Goal: Register for event/course

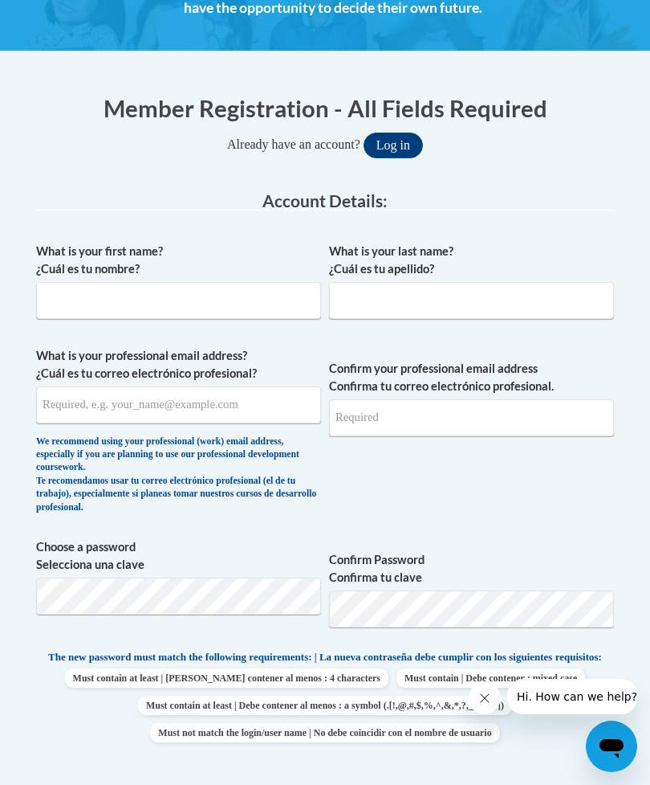
scroll to position [332, 0]
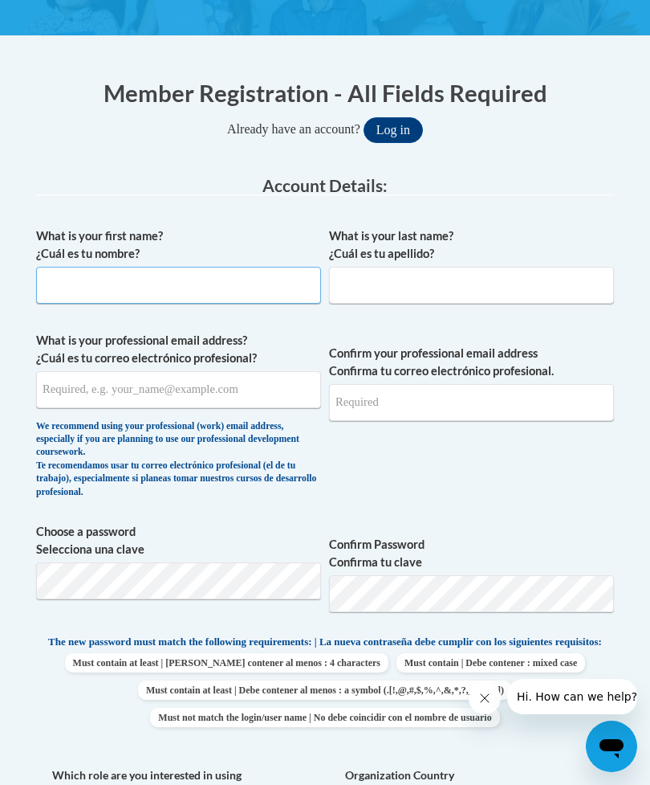
click at [220, 267] on input "What is your first name? ¿Cuál es tu nombre?" at bounding box center [178, 285] width 285 height 37
type input "Sravanthi"
click at [527, 292] on input "What is your last name? ¿Cuál es tu apellido?" at bounding box center [471, 285] width 285 height 37
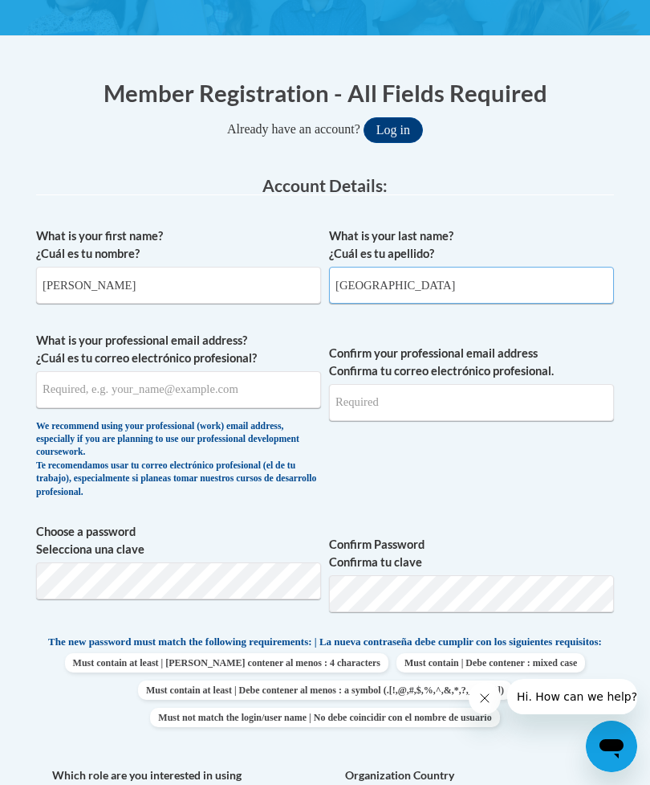
type input "Chilupuru"
click at [227, 395] on input "What is your professional email address? ¿Cuál es tu correo electrónico profesi…" at bounding box center [178, 389] width 285 height 37
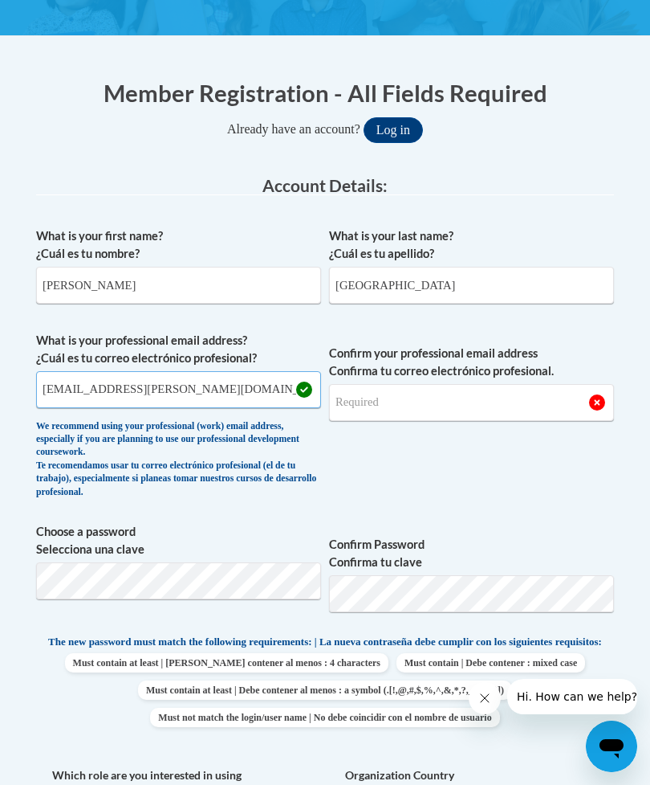
type input "chilupuru.sravanthi@gmail.com"
click at [456, 404] on input "Confirm your professional email address Confirma tu correo electrónico profesio…" at bounding box center [471, 402] width 285 height 37
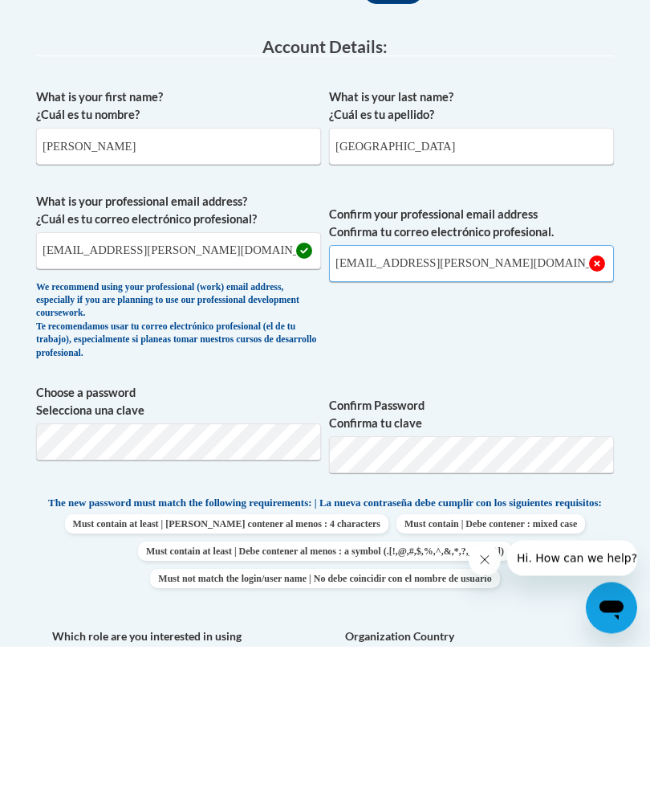
type input "chilupuru.sravanthi@gmail.com"
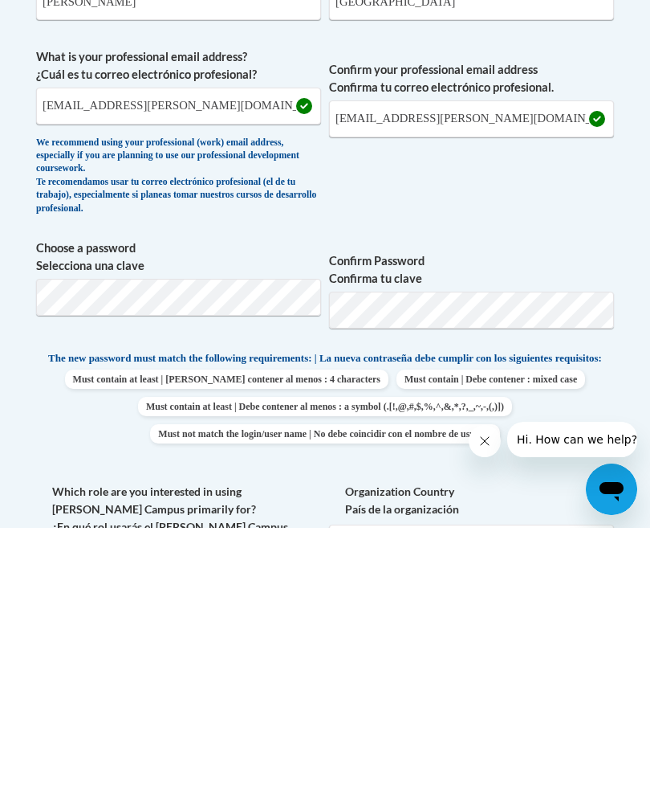
click at [605, 626] on span "Must contain at least | Debe contener al menos : 4 characters Must contain | De…" at bounding box center [325, 663] width 578 height 74
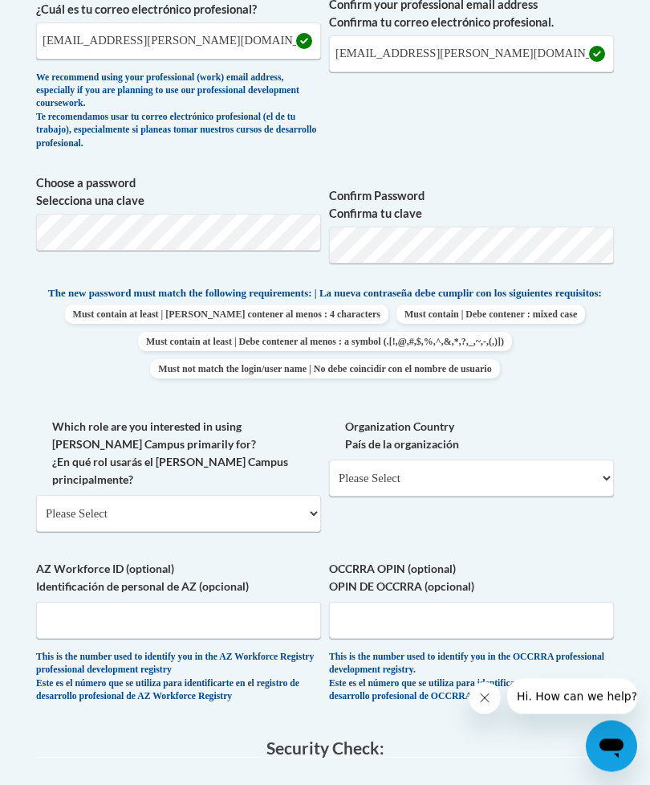
scroll to position [683, 0]
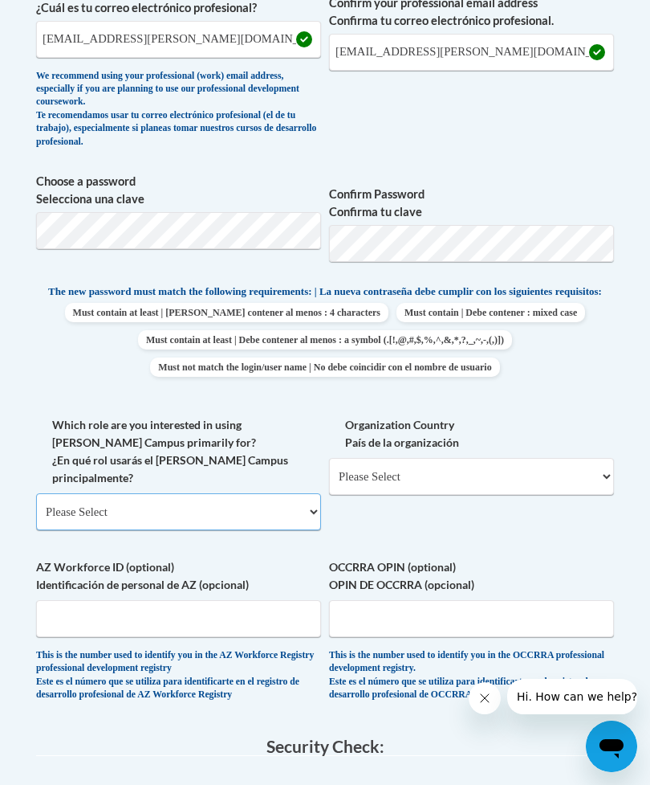
click at [259, 498] on select "Please Select College/University | Colegio/Universidad Community/Nonprofit Part…" at bounding box center [178, 511] width 285 height 37
select select "fbf2d438-af2f-41f8-98f1-81c410e29de3"
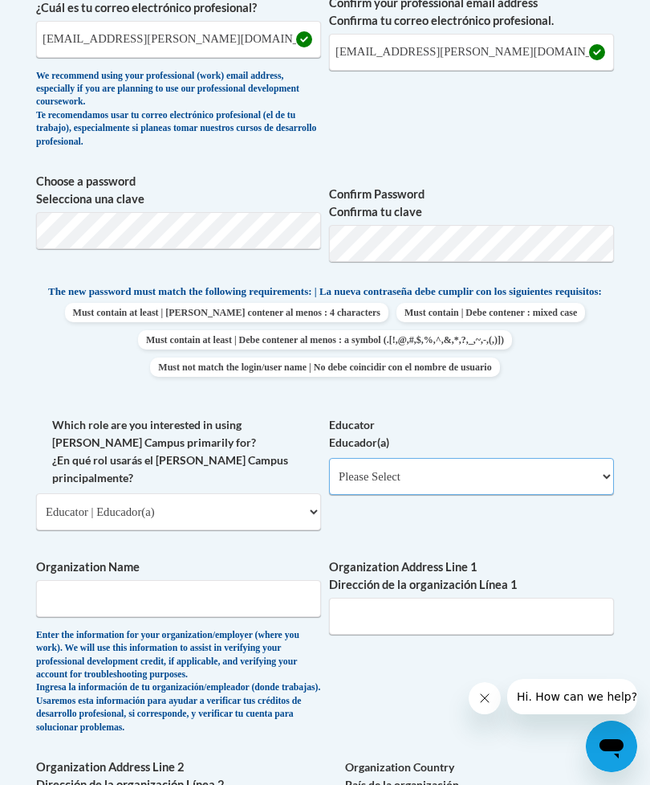
click at [546, 462] on select "Please Select Early Learning/Daycare Teacher/Family Home Care Provider | Maestr…" at bounding box center [471, 476] width 285 height 37
select select "5e2af403-4f2c-4e49-a02f-103e55d7b75b"
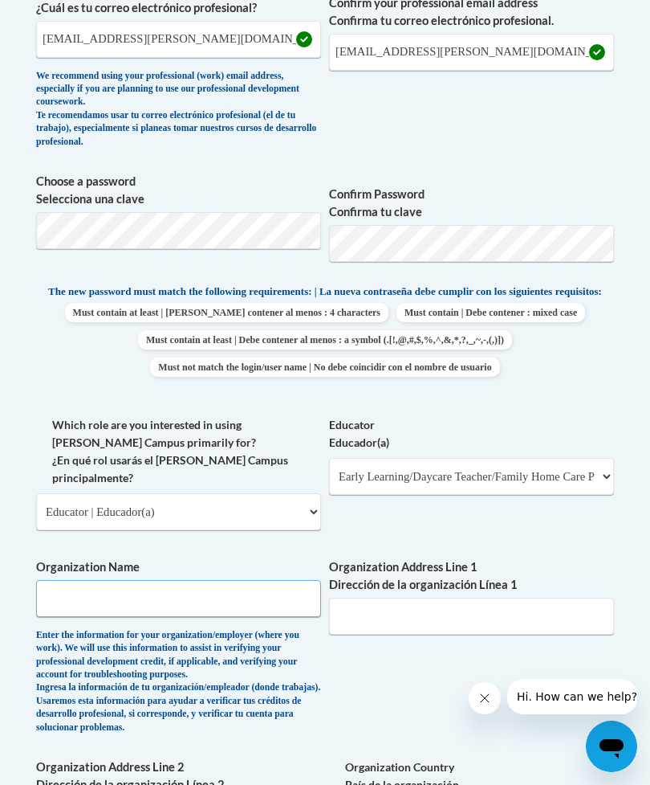
click at [204, 580] on input "Organization Name" at bounding box center [178, 598] width 285 height 37
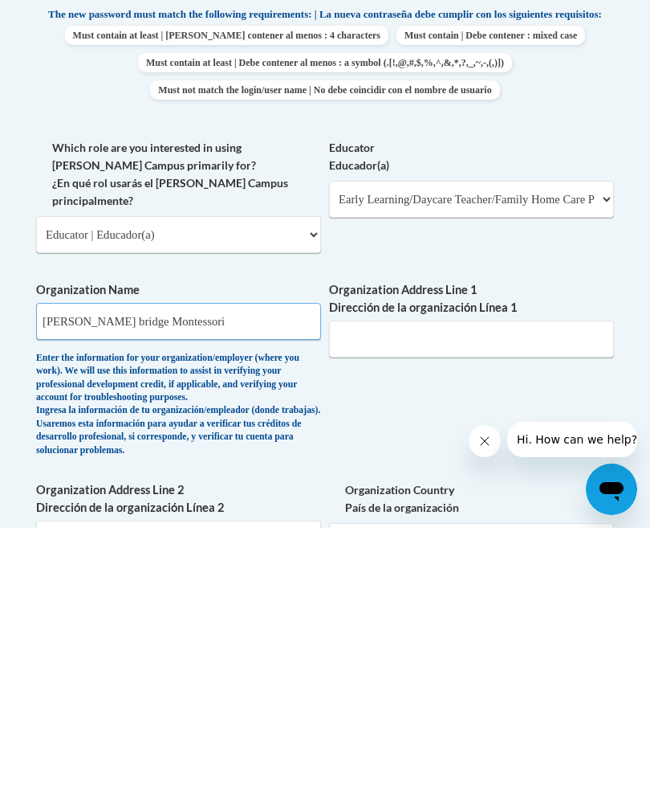
type input "Medlock bridge Montessori"
click at [462, 577] on input "Organization Address Line 1 Dirección de la organización Línea 1" at bounding box center [471, 595] width 285 height 37
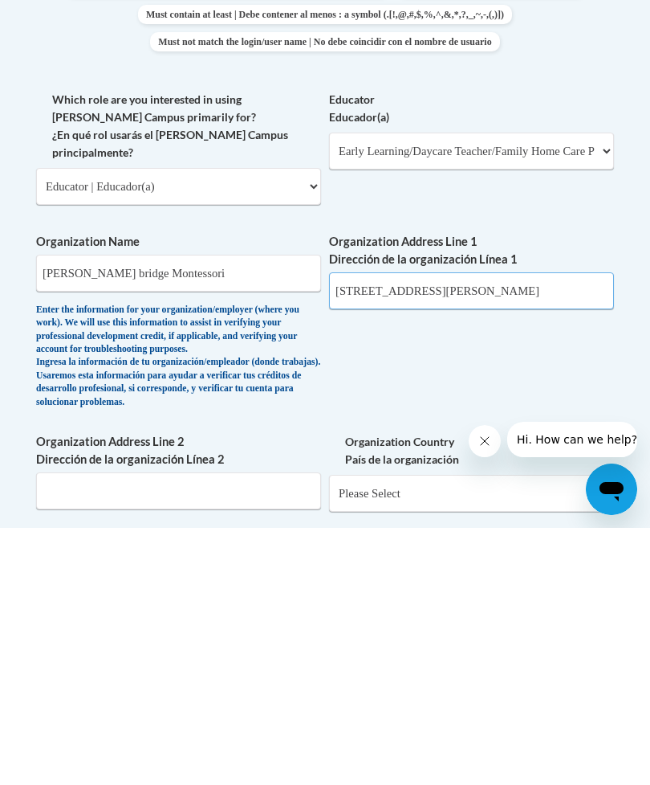
scroll to position [757, 0]
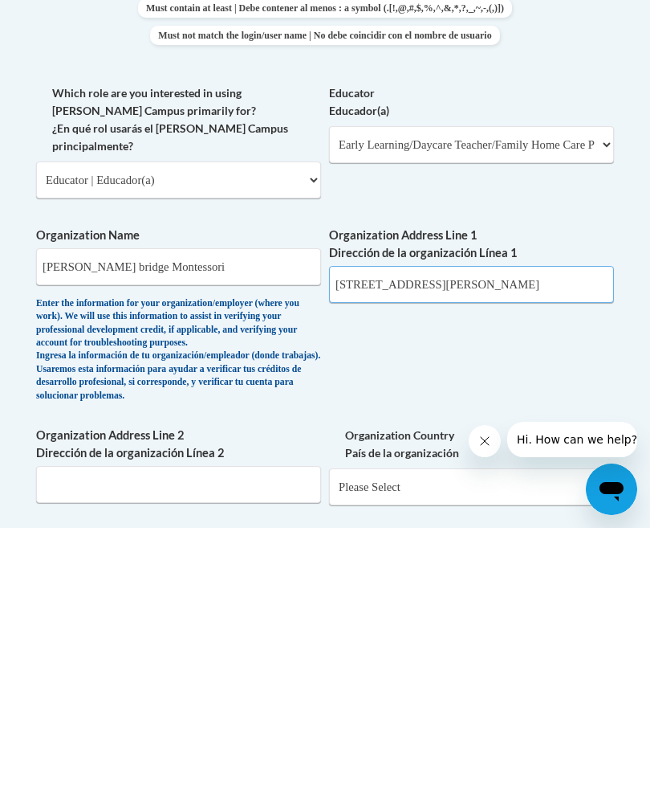
type input "5815 Medlock bridge pkwy"
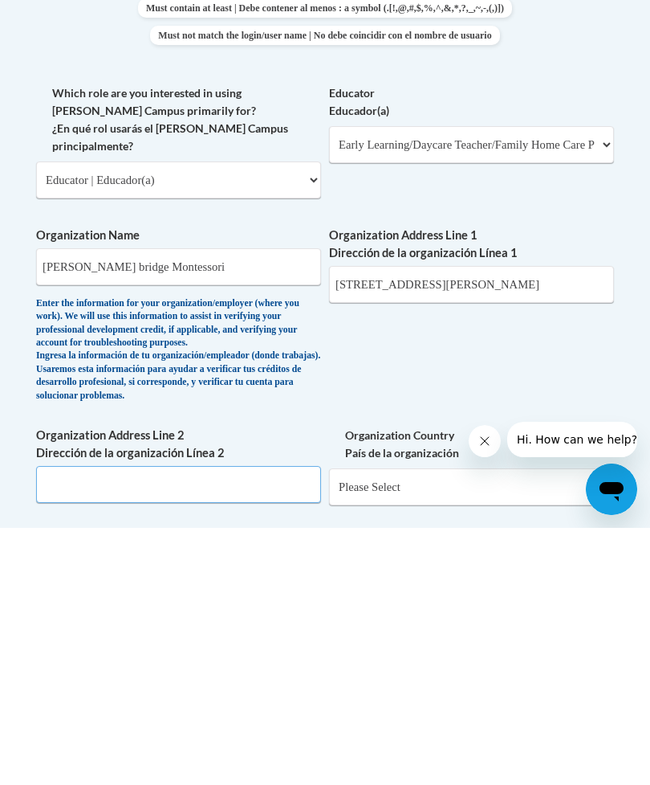
click at [255, 723] on input "Organization Address Line 2 Dirección de la organización Línea 2" at bounding box center [178, 741] width 285 height 37
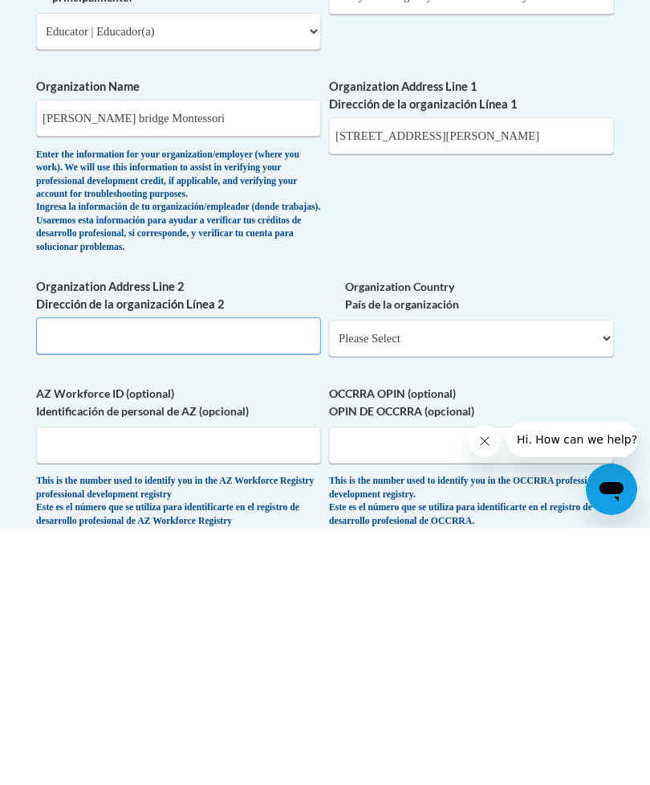
scroll to position [923, 0]
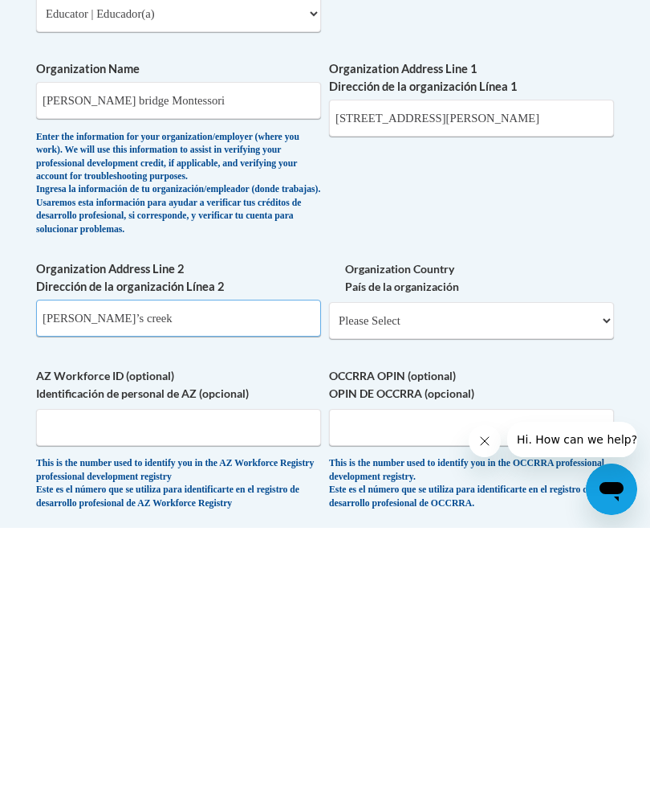
type input "John’s creek"
click at [552, 559] on select "Please Select United States | Estados Unidos Outside of the United States | Fue…" at bounding box center [471, 577] width 285 height 37
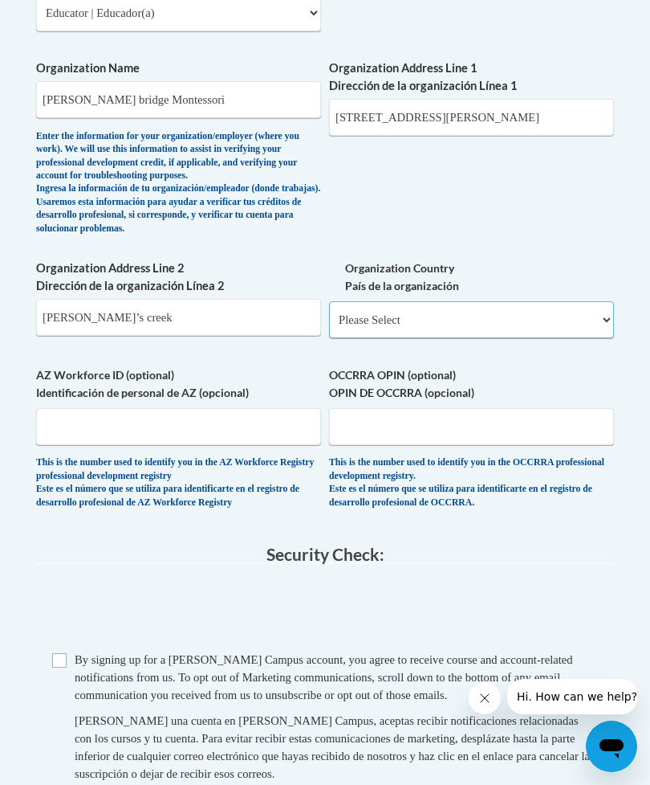
select select "ad49bcad-a171-4b2e-b99c-48b446064914"
select select
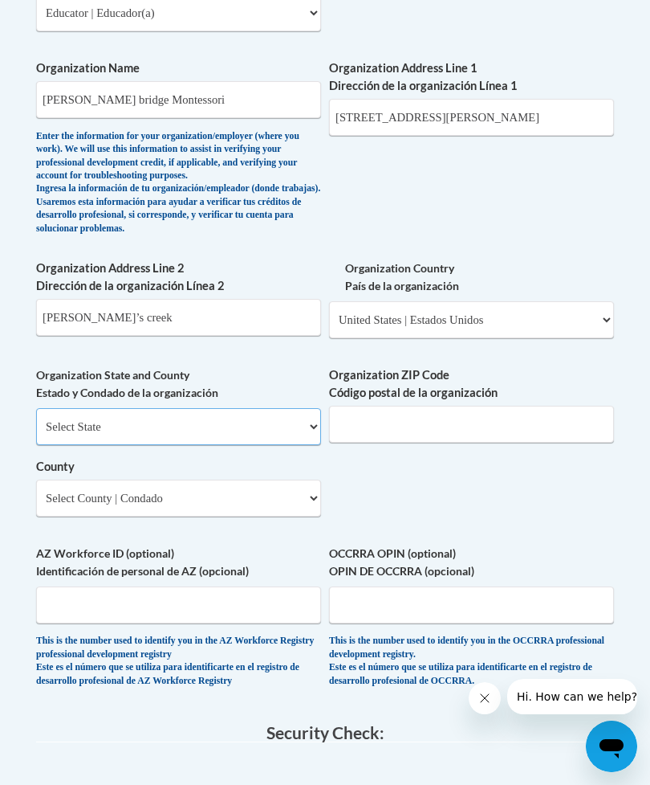
click at [268, 408] on select "Select State Alabama Alaska Arizona Arkansas California Colorado Connecticut De…" at bounding box center [178, 426] width 285 height 37
select select "Georgia"
click at [235, 479] on select "County" at bounding box center [178, 497] width 285 height 37
select select "Fulton"
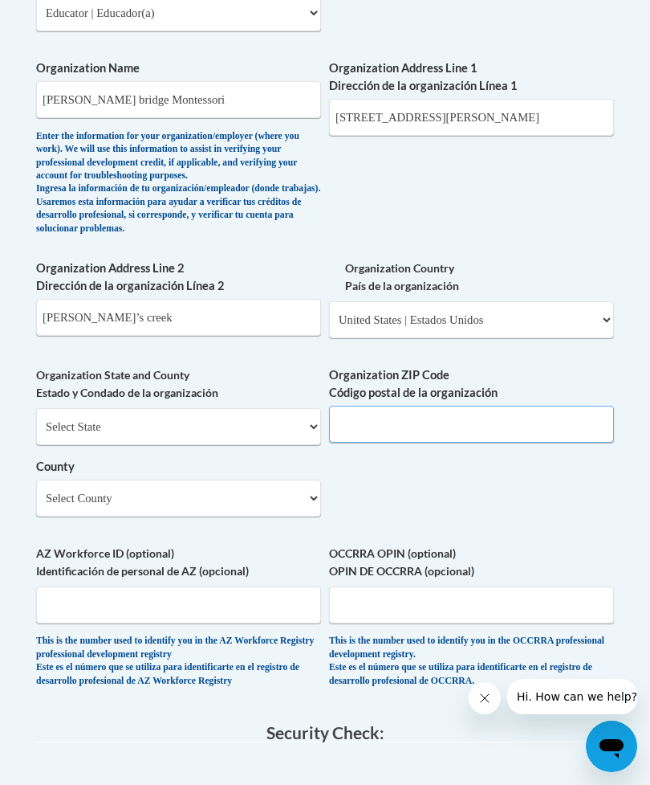
click at [511, 406] on input "Organization ZIP Code Código postal de la organización" at bounding box center [471, 424] width 285 height 37
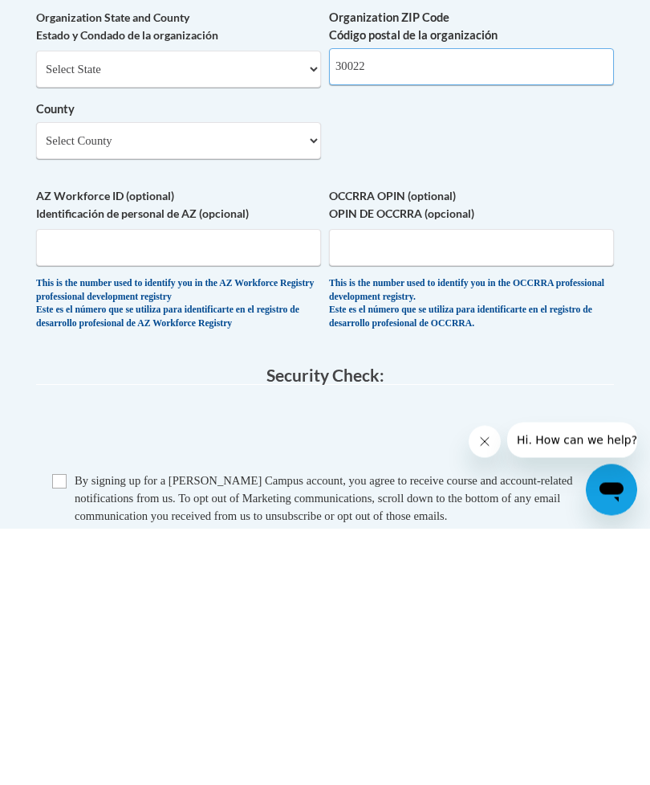
type input "30022"
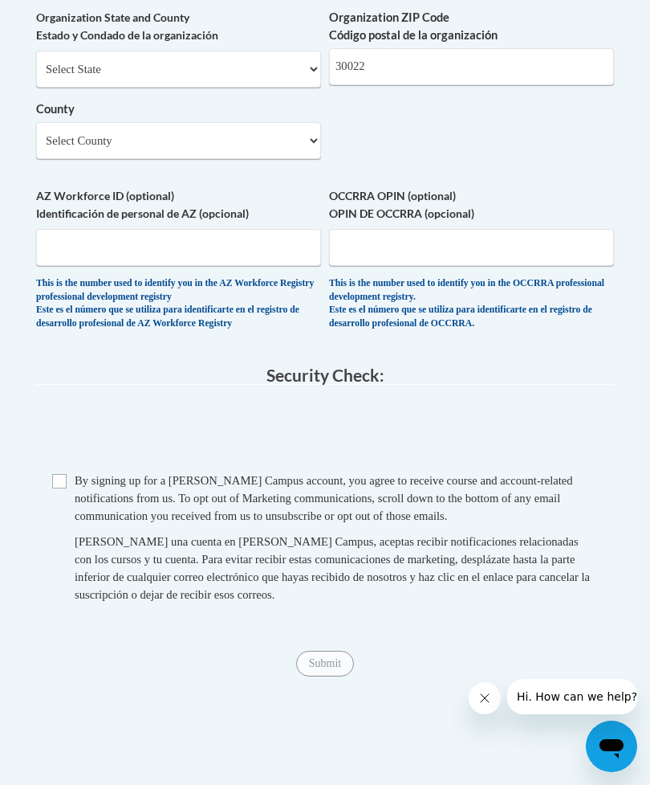
click at [55, 474] on input "Checkbox" at bounding box center [59, 481] width 14 height 14
checkbox input "true"
click at [332, 650] on input "Submit" at bounding box center [325, 663] width 58 height 26
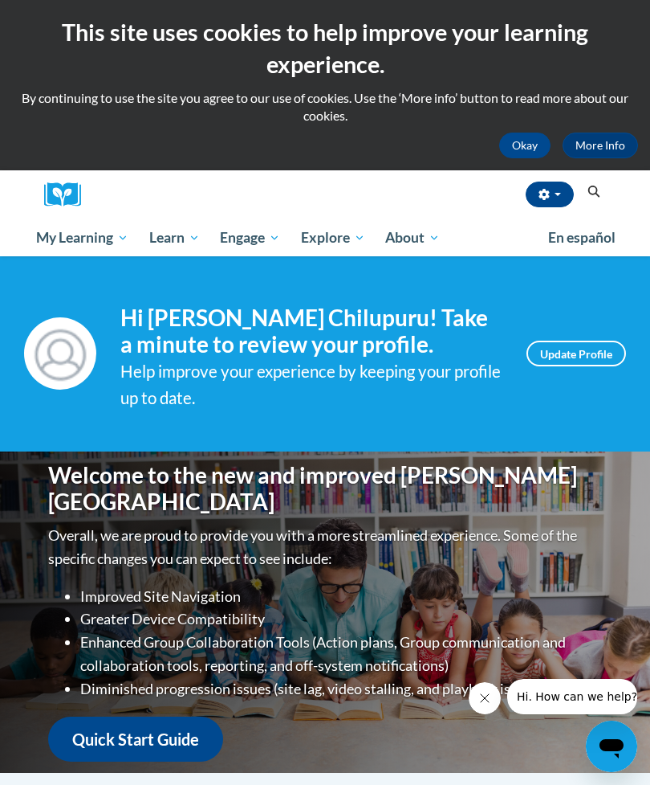
click at [0, 0] on span "My Course Progress" at bounding box center [0, 0] width 0 height 0
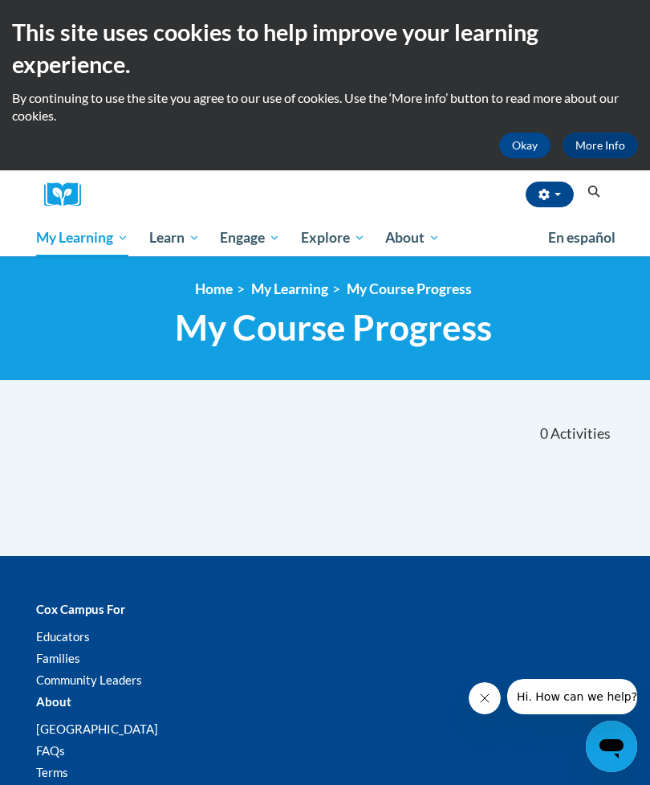
click at [0, 0] on link "Early Care and Learning" at bounding box center [0, 0] width 0 height 0
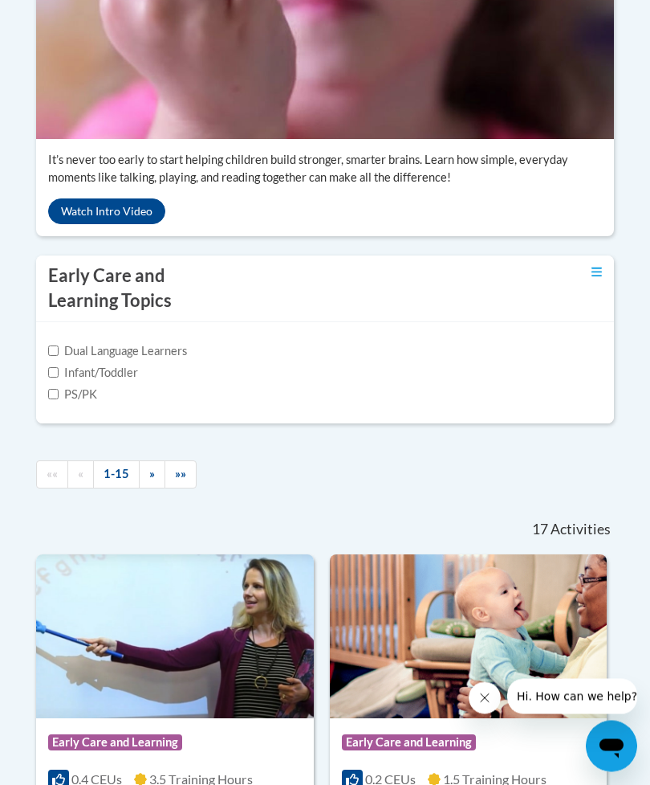
scroll to position [606, 0]
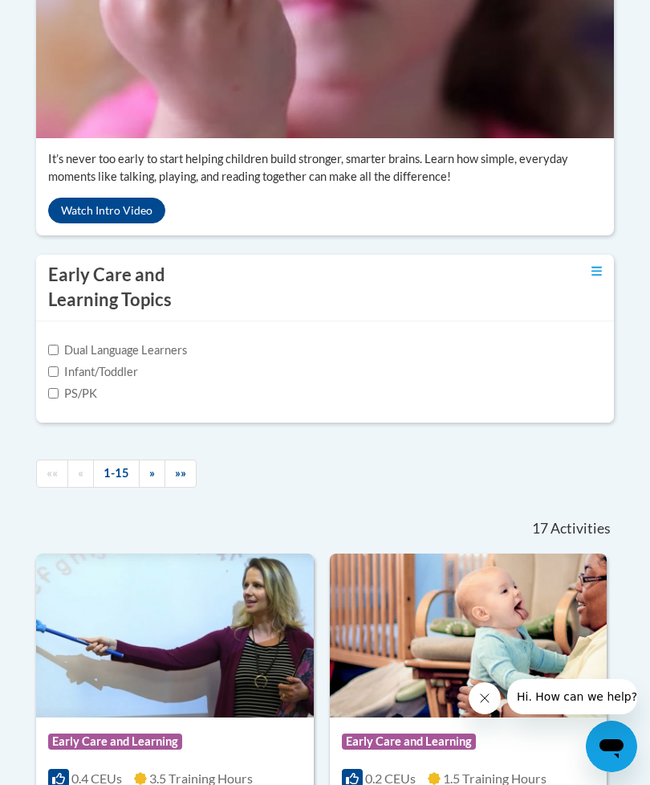
click at [67, 402] on label "PS/PK" at bounding box center [72, 394] width 49 height 18
click at [59, 398] on input "PS/PK" at bounding box center [53, 393] width 10 height 10
checkbox input "true"
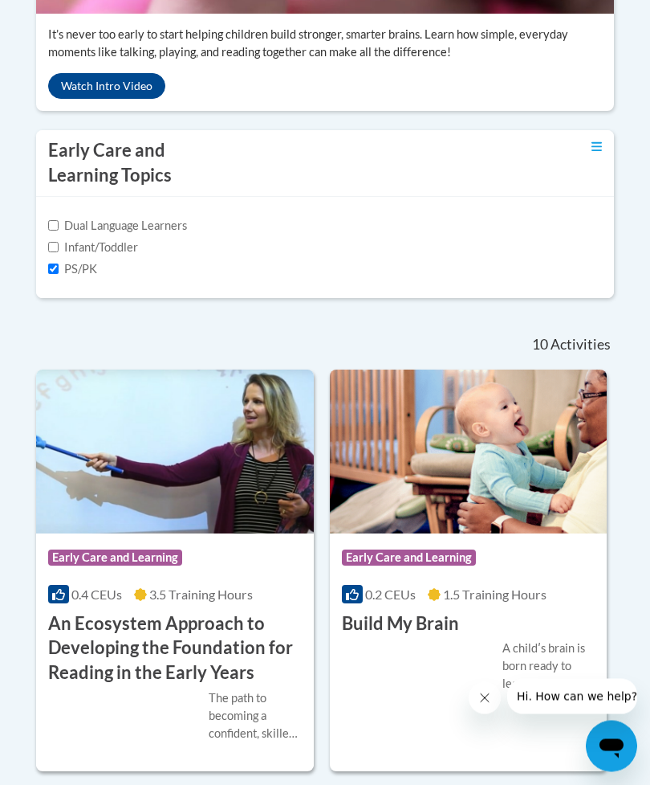
scroll to position [713, 0]
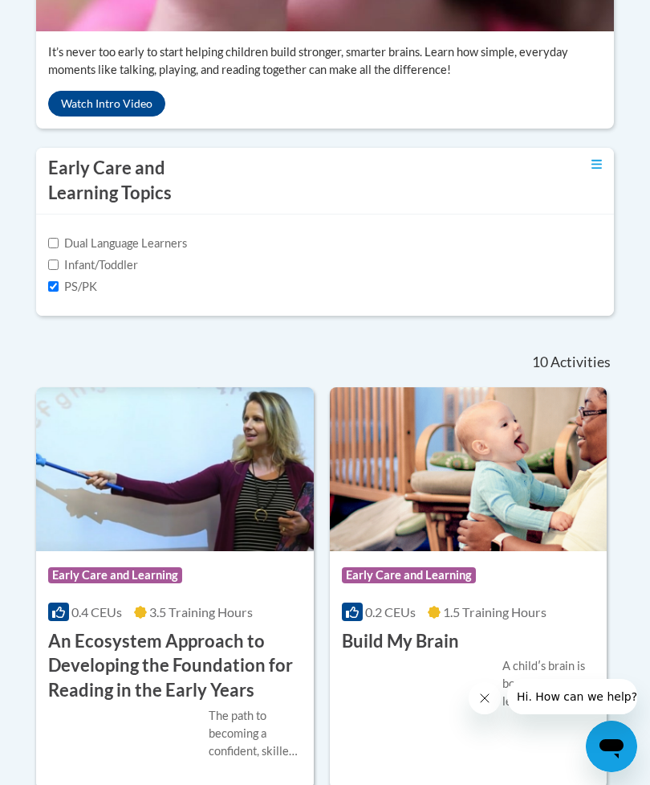
click at [48, 270] on input "Infant/Toddler" at bounding box center [53, 264] width 10 height 10
checkbox input "true"
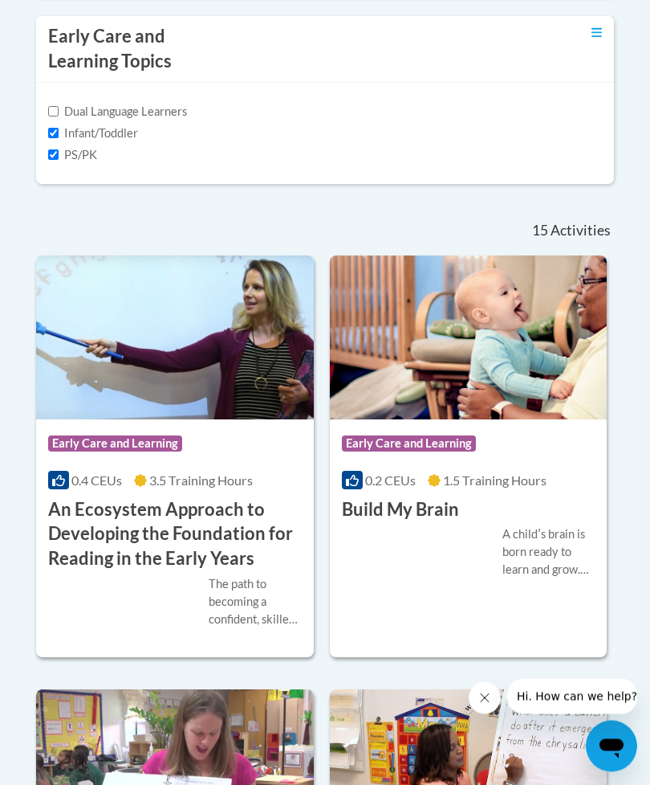
scroll to position [844, 0]
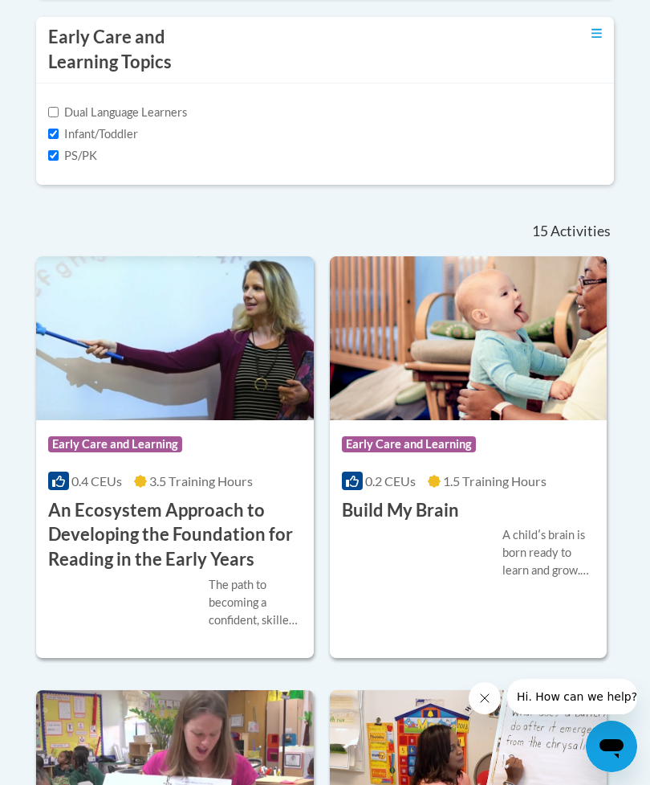
click at [63, 165] on label "PS/PK" at bounding box center [72, 156] width 49 height 18
click at [59, 161] on input "PS/PK" at bounding box center [53, 155] width 10 height 10
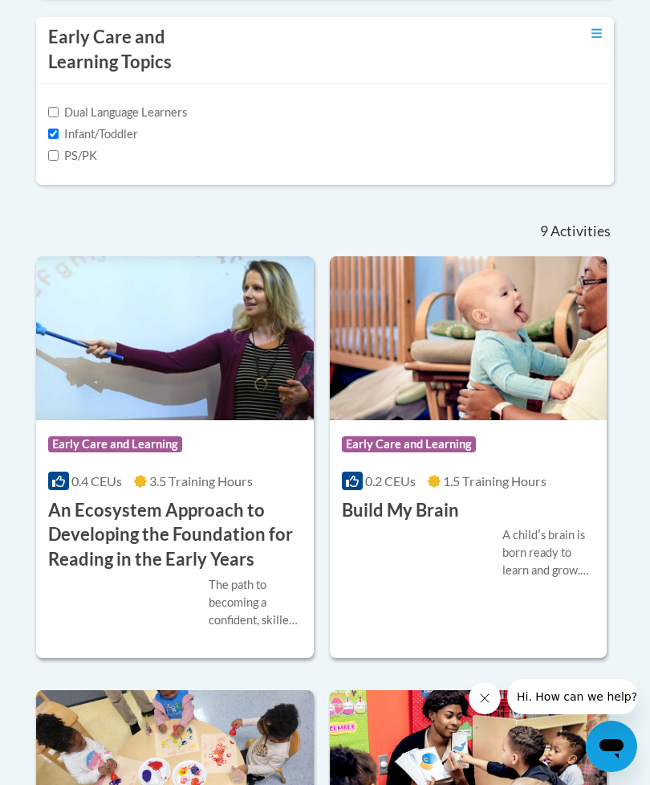
click at [49, 161] on input "PS/PK" at bounding box center [53, 155] width 10 height 10
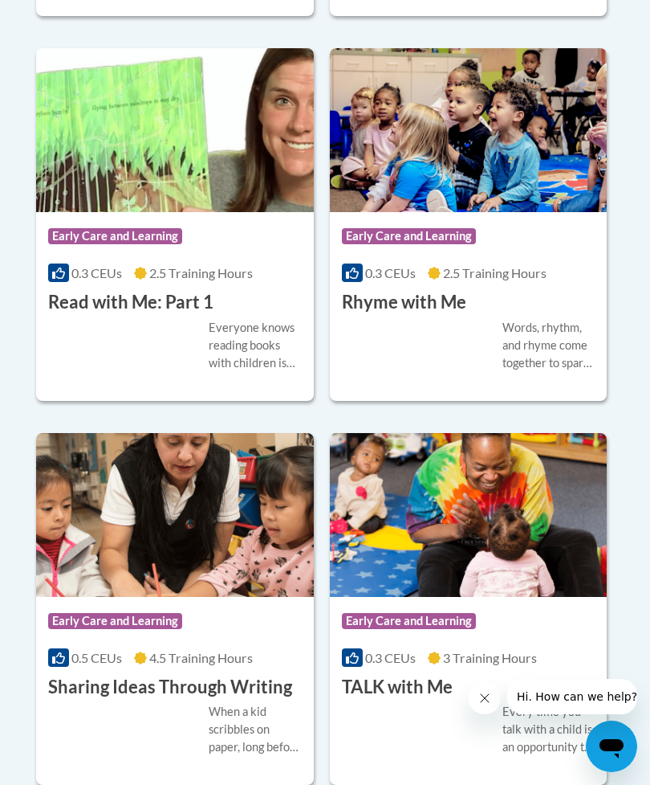
scroll to position [2749, 0]
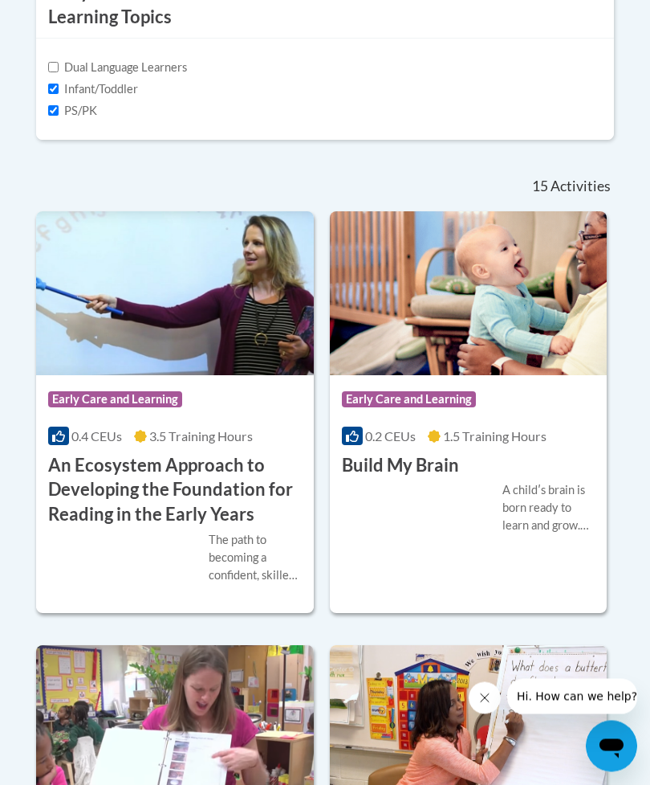
click at [59, 116] on input "PS/PK" at bounding box center [53, 111] width 10 height 10
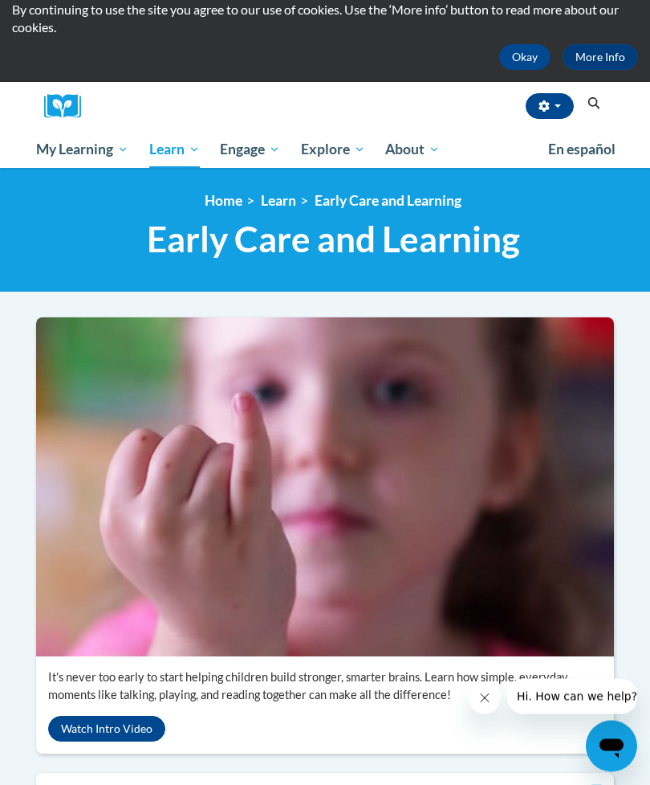
scroll to position [0, 0]
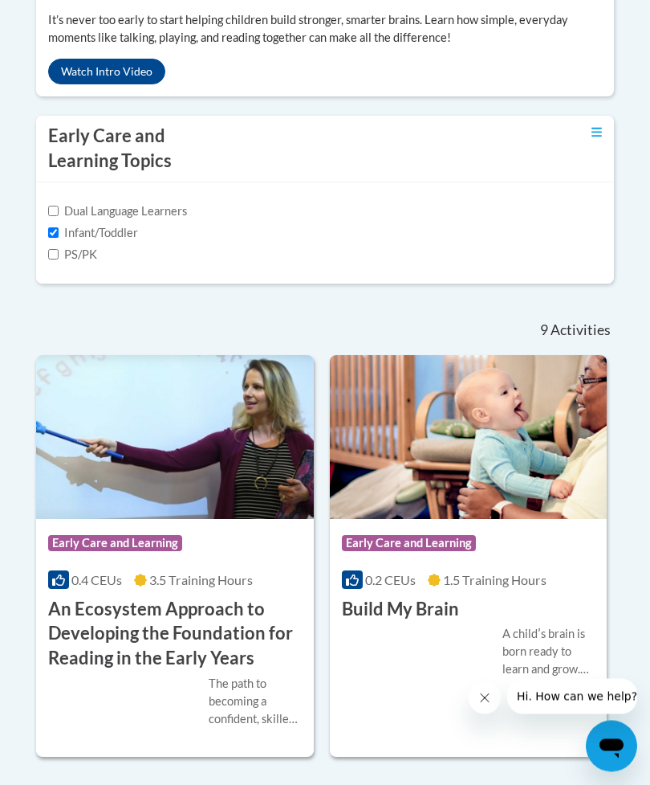
click at [63, 264] on label "PS/PK" at bounding box center [72, 256] width 49 height 18
click at [59, 260] on input "PS/PK" at bounding box center [53, 255] width 10 height 10
checkbox input "true"
click at [62, 242] on label "Infant/Toddler" at bounding box center [93, 233] width 90 height 18
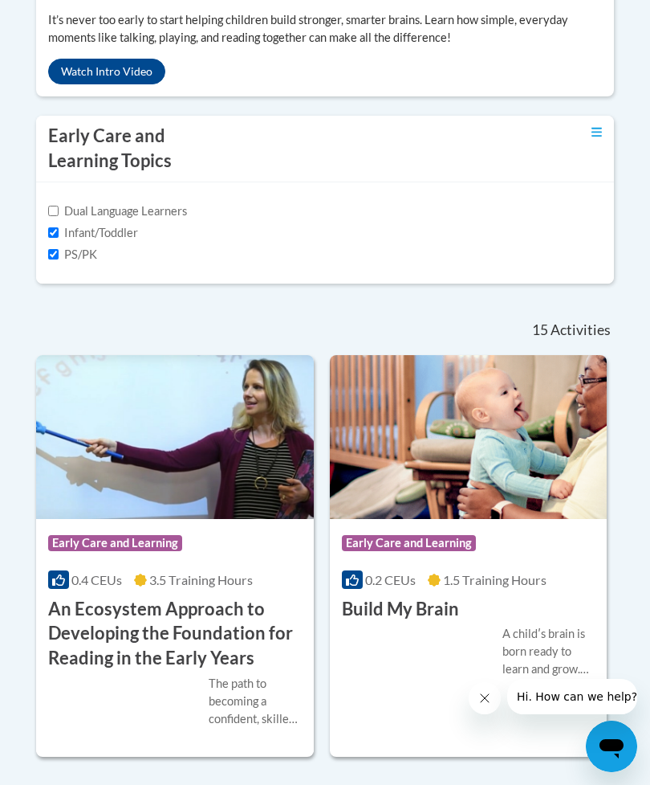
click at [59, 238] on input "Infant/Toddler" at bounding box center [53, 232] width 10 height 10
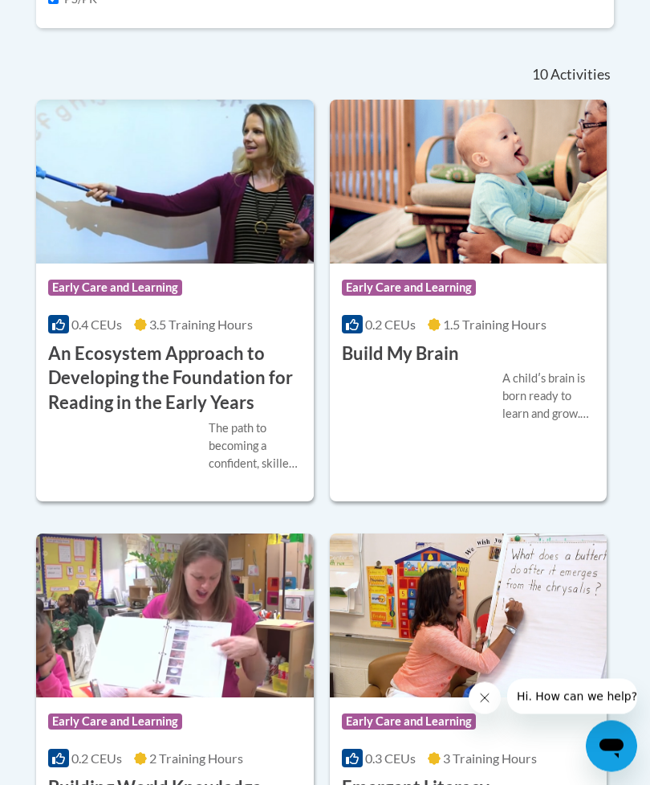
scroll to position [1007, 0]
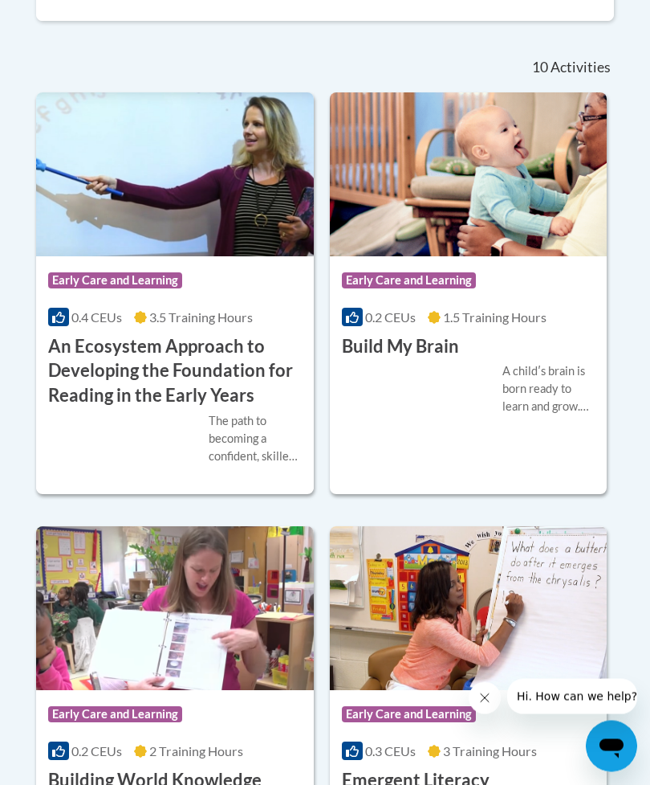
click at [454, 257] on img at bounding box center [469, 175] width 278 height 164
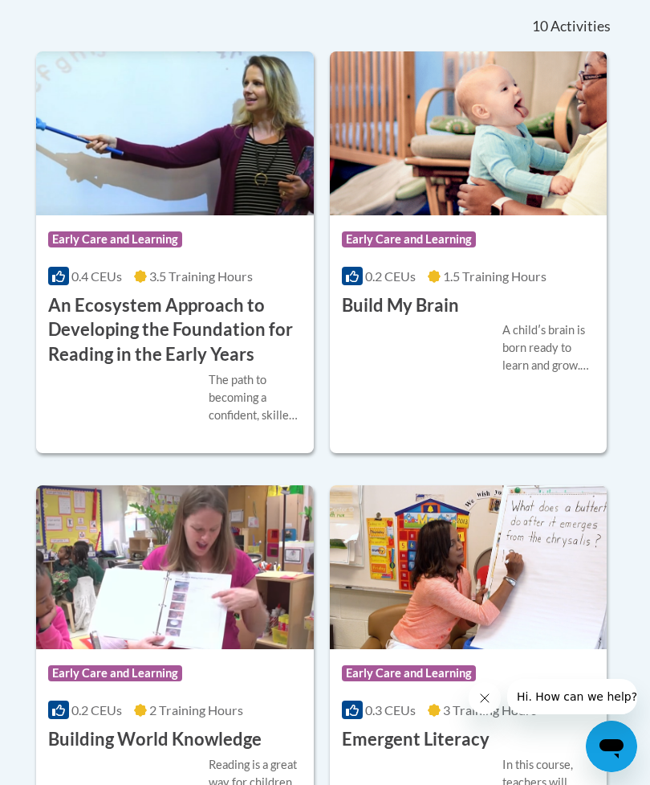
scroll to position [1047, 0]
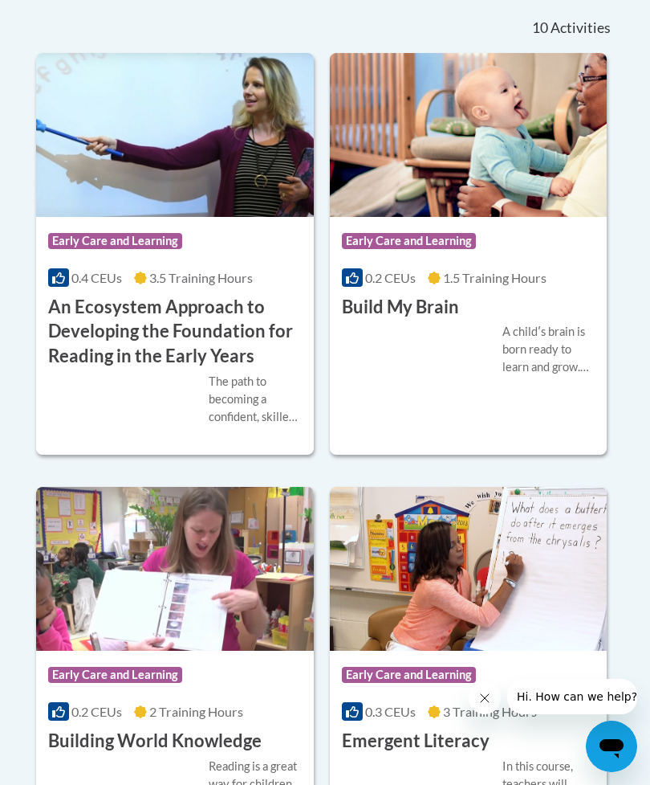
click at [260, 217] on img at bounding box center [175, 135] width 278 height 164
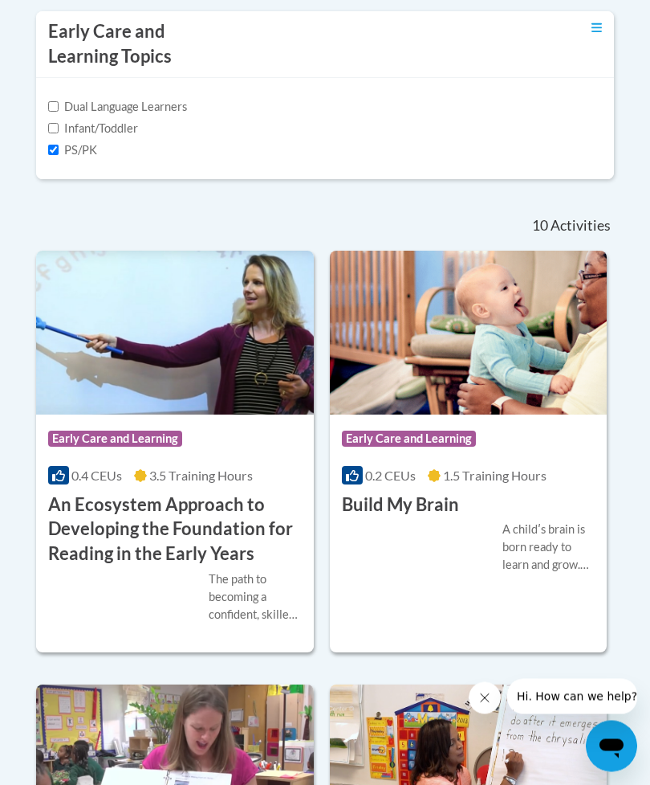
scroll to position [793, 0]
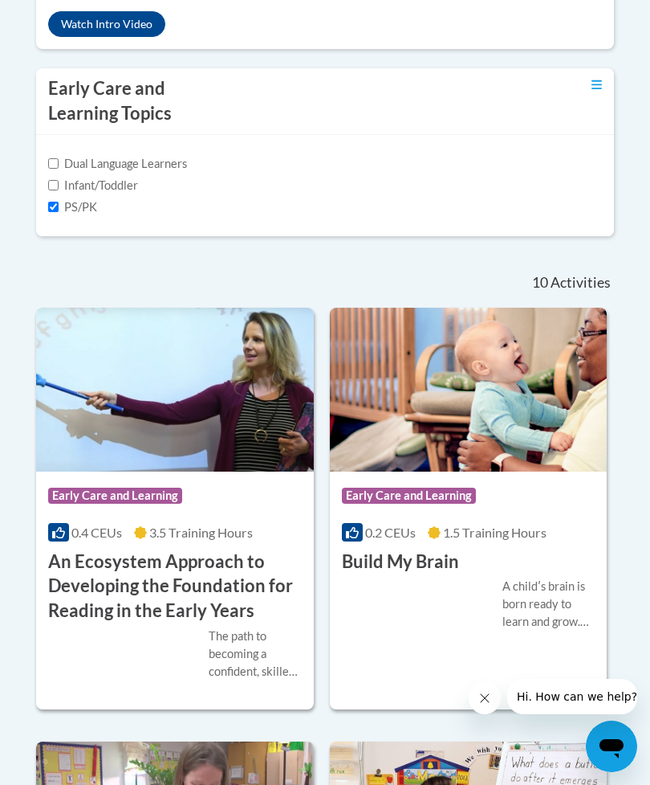
click at [54, 190] on input "Infant/Toddler" at bounding box center [53, 185] width 10 height 10
checkbox input "true"
click at [55, 216] on label "PS/PK" at bounding box center [72, 207] width 49 height 18
click at [55, 212] on input "PS/PK" at bounding box center [53, 207] width 10 height 10
checkbox input "false"
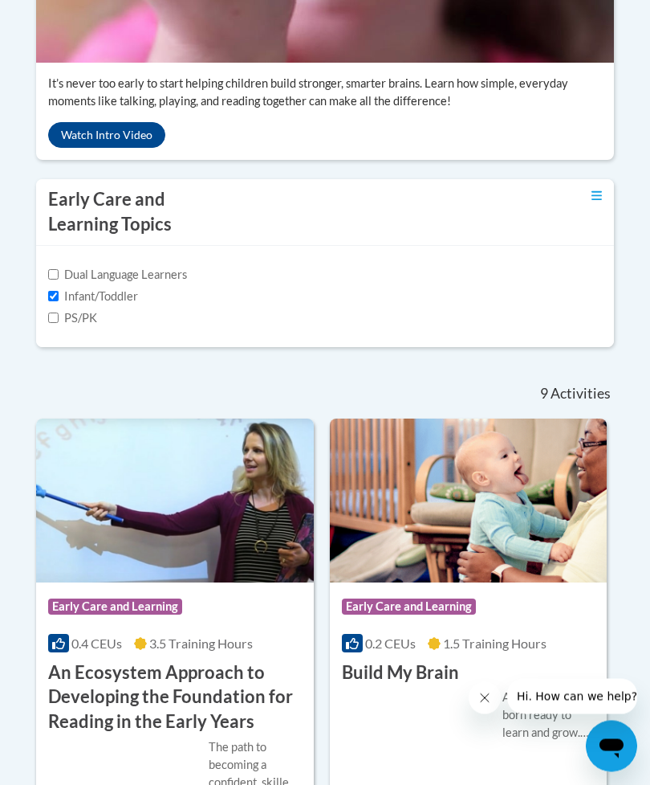
scroll to position [683, 0]
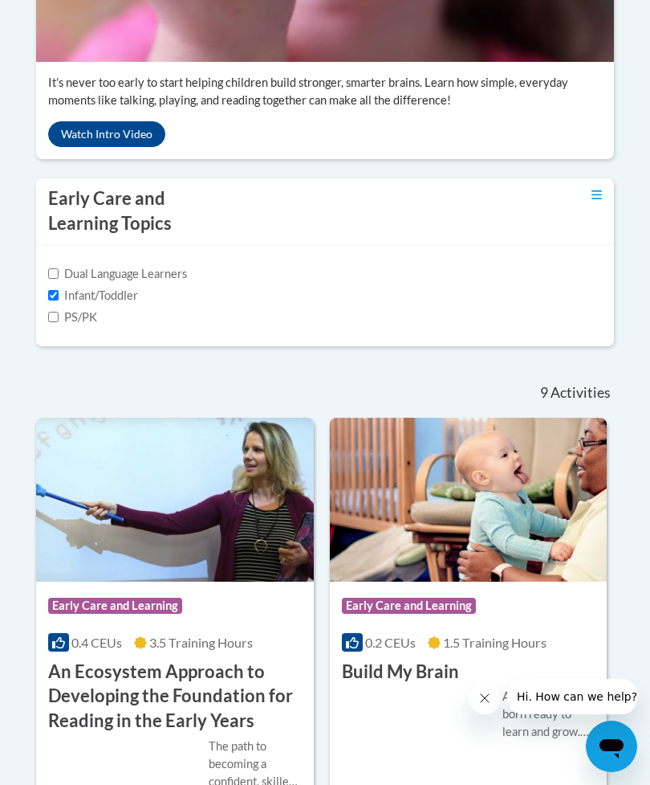
click at [61, 304] on label "Infant/Toddler" at bounding box center [93, 296] width 90 height 18
click at [59, 300] on input "Infant/Toddler" at bounding box center [53, 295] width 10 height 10
checkbox input "false"
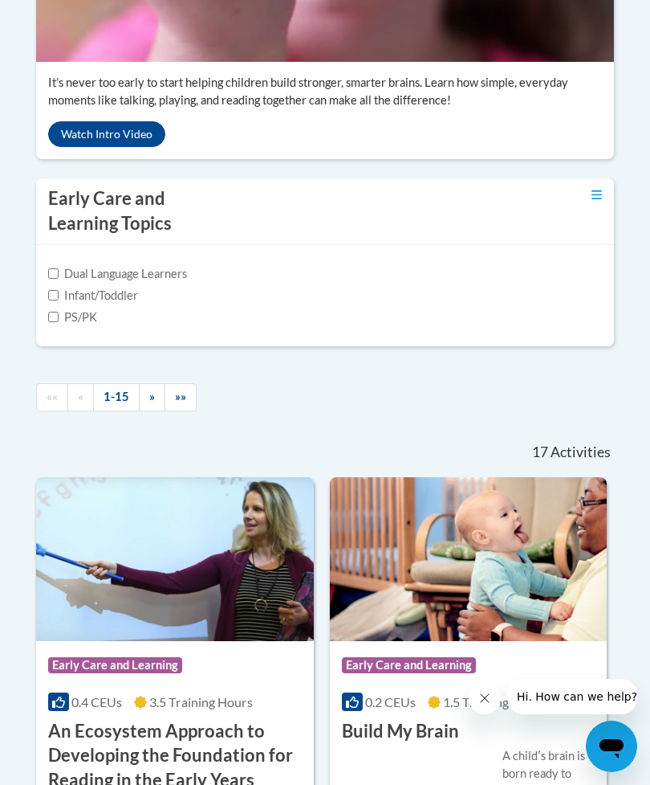
click at [57, 283] on label "Dual Language Learners" at bounding box center [117, 274] width 139 height 18
click at [57, 279] on input "Dual Language Learners" at bounding box center [53, 273] width 10 height 10
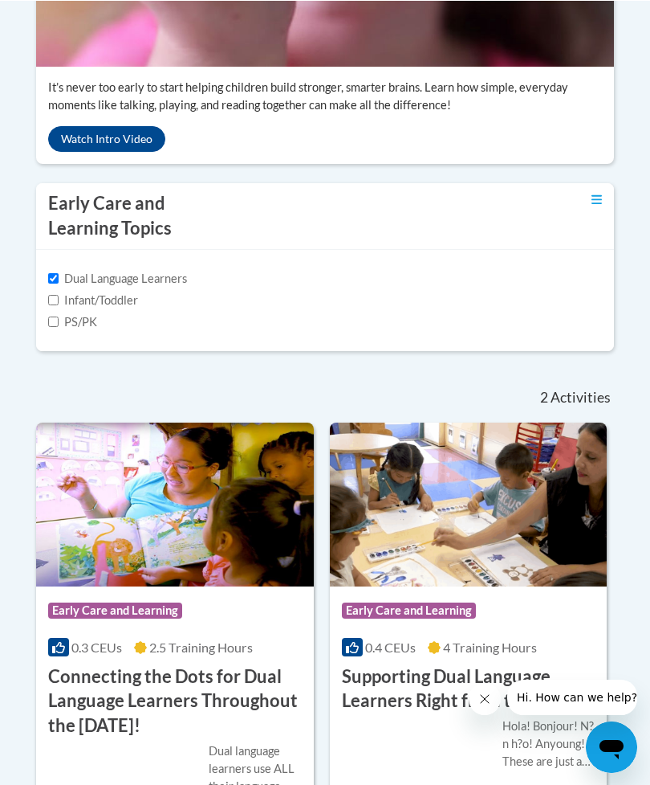
click at [56, 283] on input "Dual Language Learners" at bounding box center [53, 277] width 10 height 10
checkbox input "false"
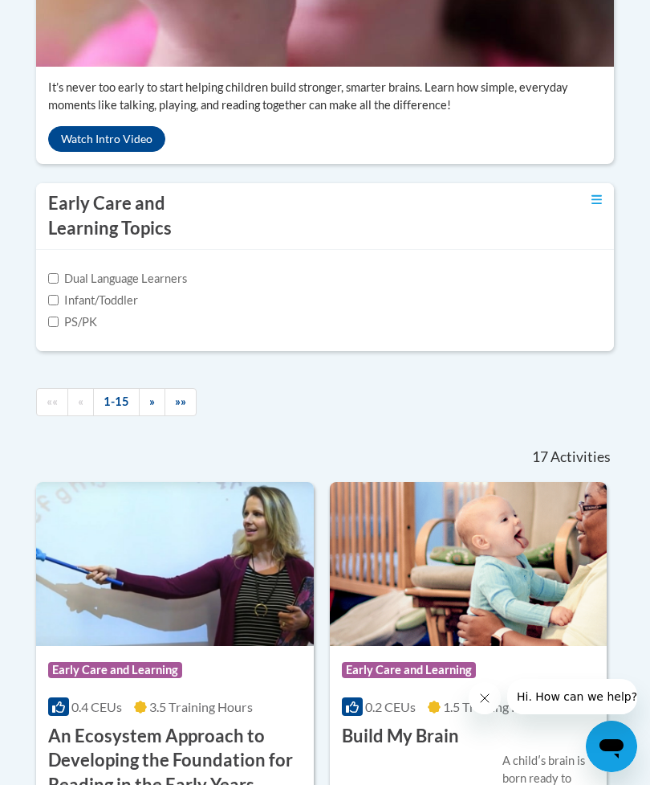
click at [58, 305] on input "Infant/Toddler" at bounding box center [53, 300] width 10 height 10
checkbox input "true"
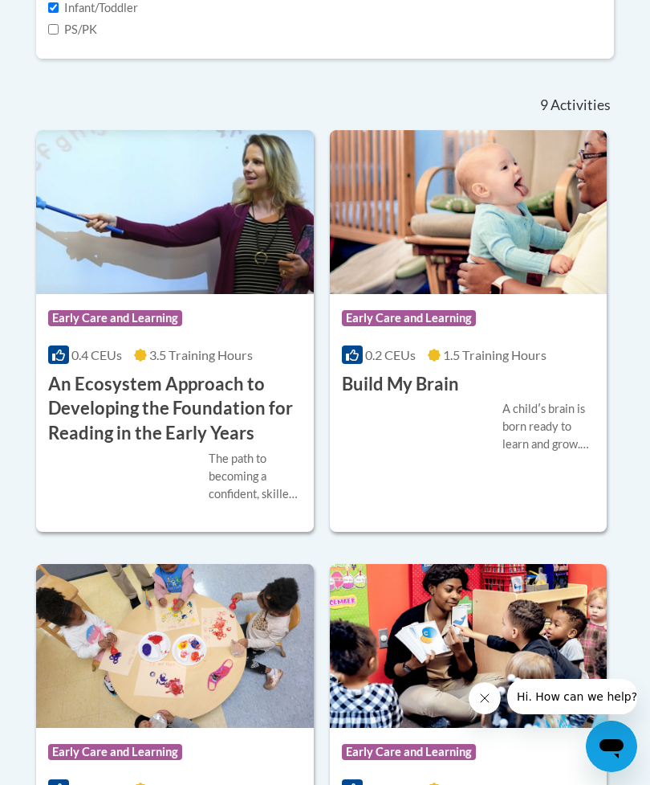
scroll to position [971, 0]
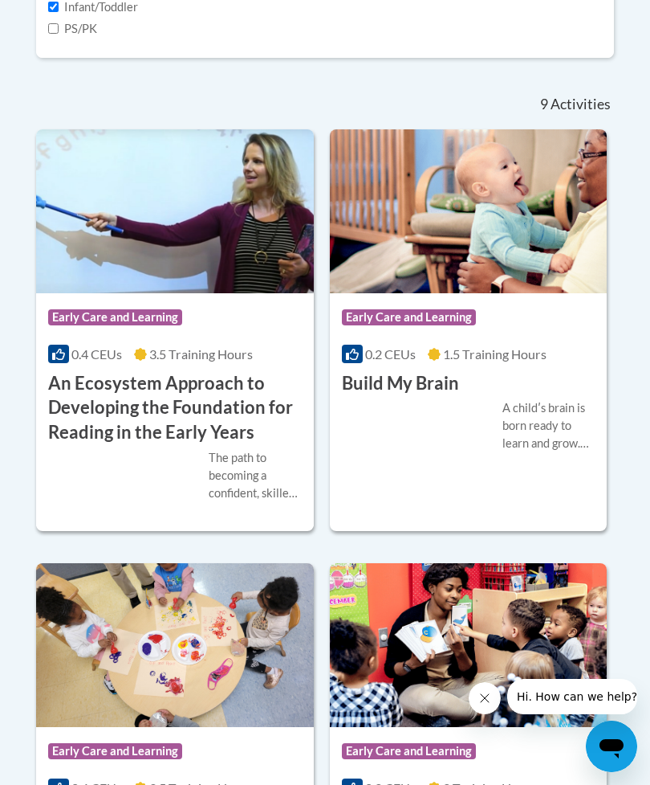
click at [59, 34] on input "PS/PK" at bounding box center [53, 28] width 10 height 10
checkbox input "true"
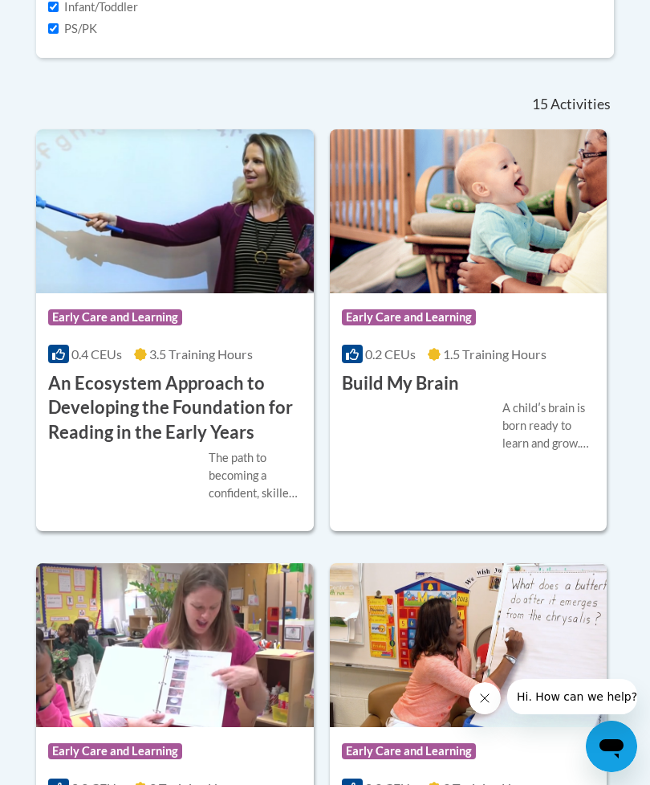
click at [66, 16] on label "Infant/Toddler" at bounding box center [93, 7] width 90 height 18
click at [59, 12] on input "Infant/Toddler" at bounding box center [53, 7] width 10 height 10
checkbox input "false"
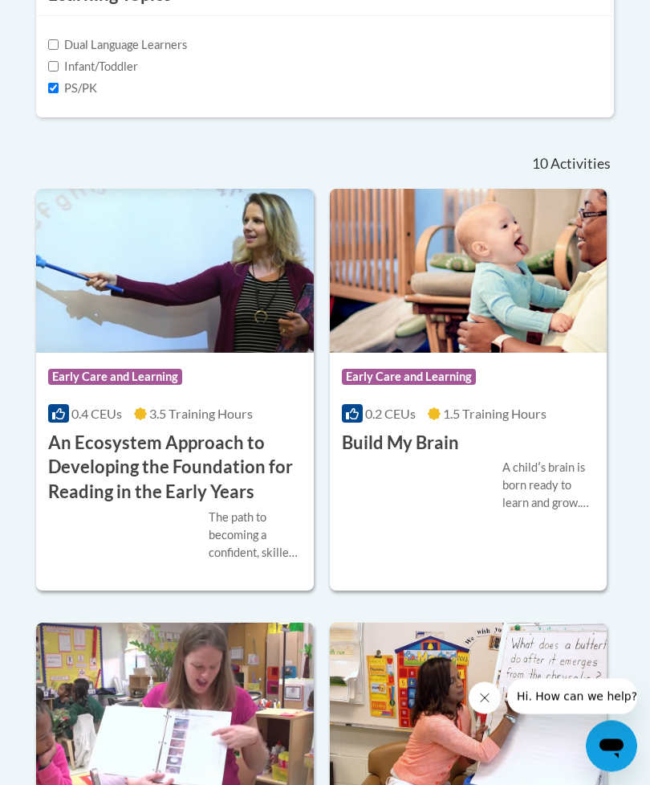
scroll to position [923, 0]
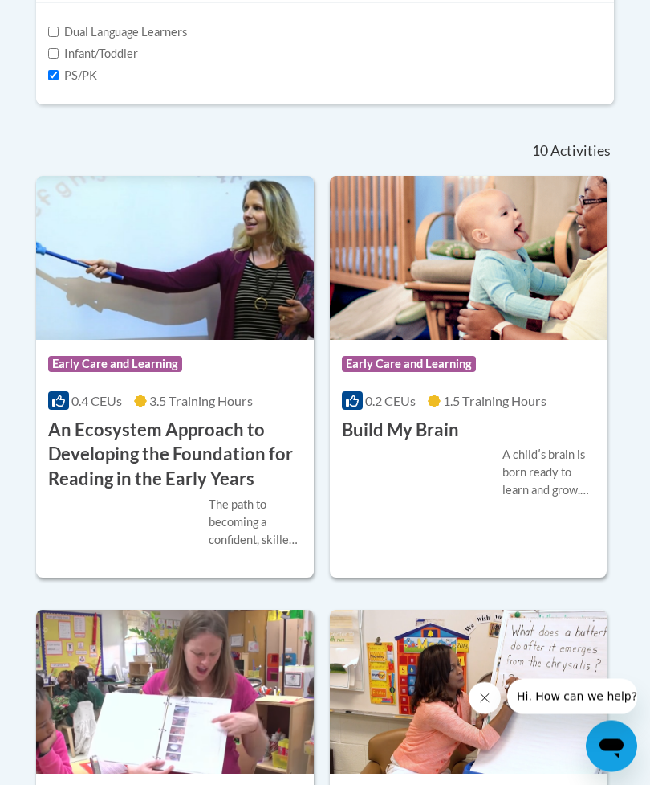
click at [59, 81] on input "PS/PK" at bounding box center [53, 76] width 10 height 10
checkbox input "false"
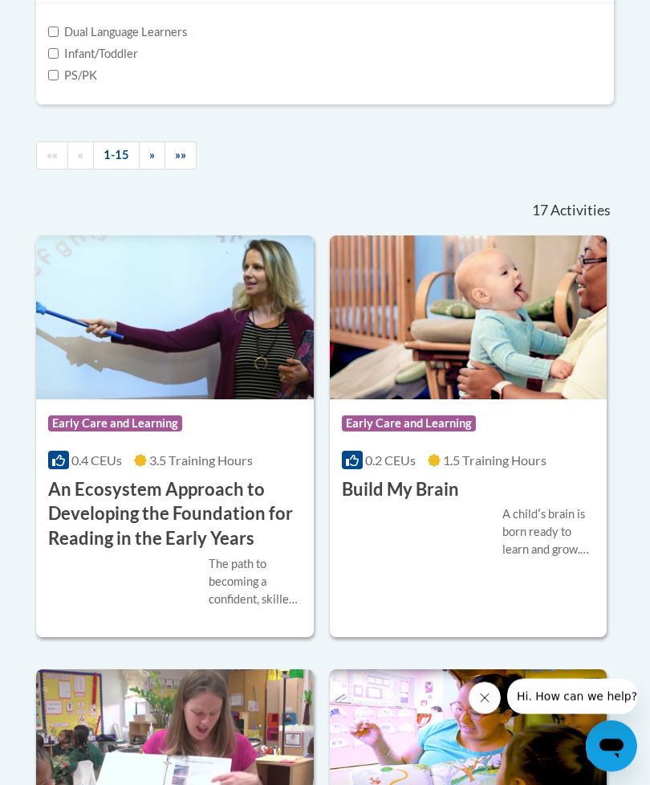
scroll to position [924, 0]
click at [177, 399] on img at bounding box center [175, 317] width 278 height 164
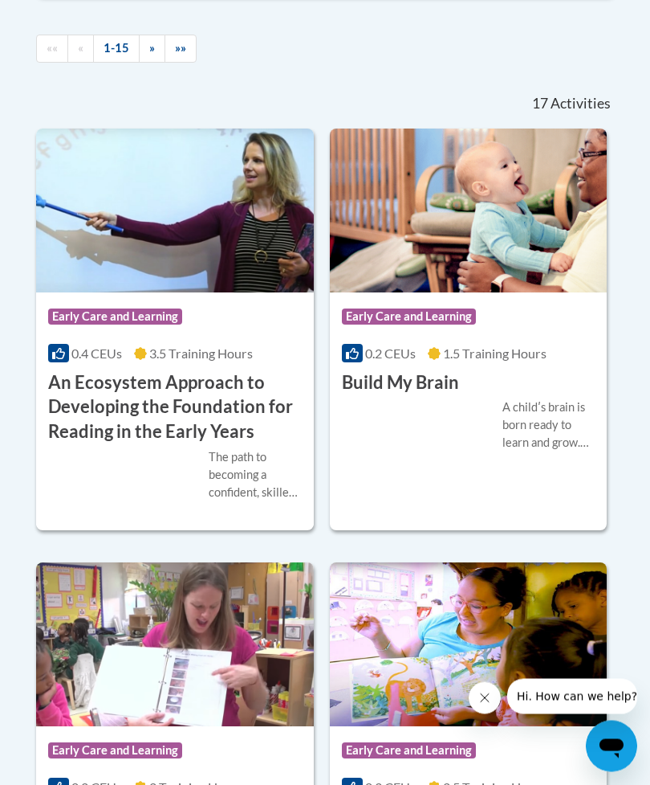
scroll to position [1031, 0]
click at [221, 444] on h3 "An Ecosystem Approach to Developing the Foundation for Reading in the Early Yea…" at bounding box center [175, 407] width 254 height 74
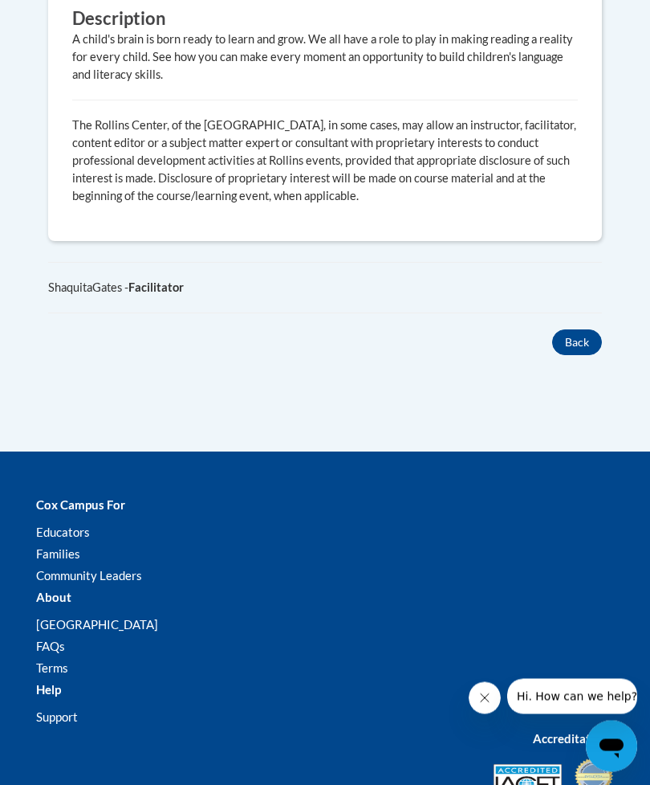
scroll to position [1397, 0]
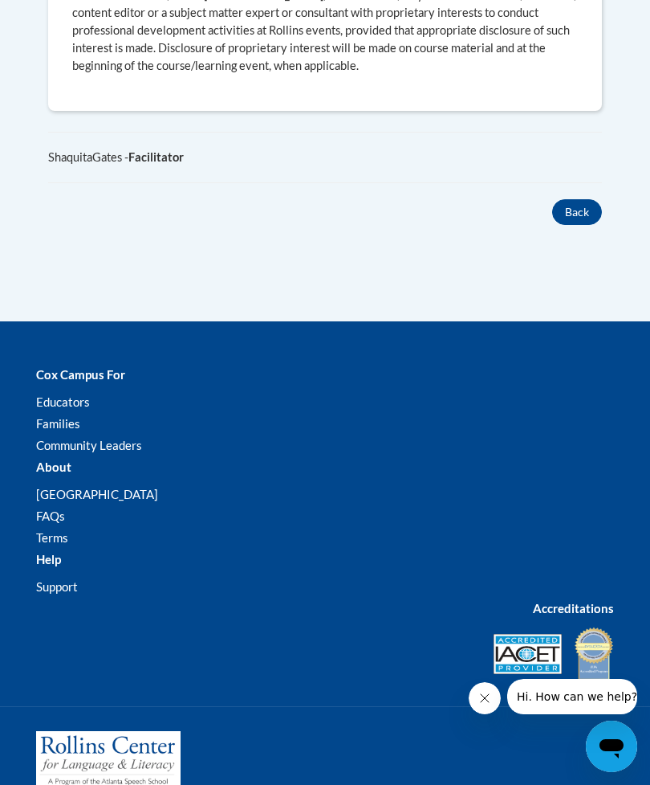
click at [571, 199] on button "Back" at bounding box center [577, 212] width 50 height 26
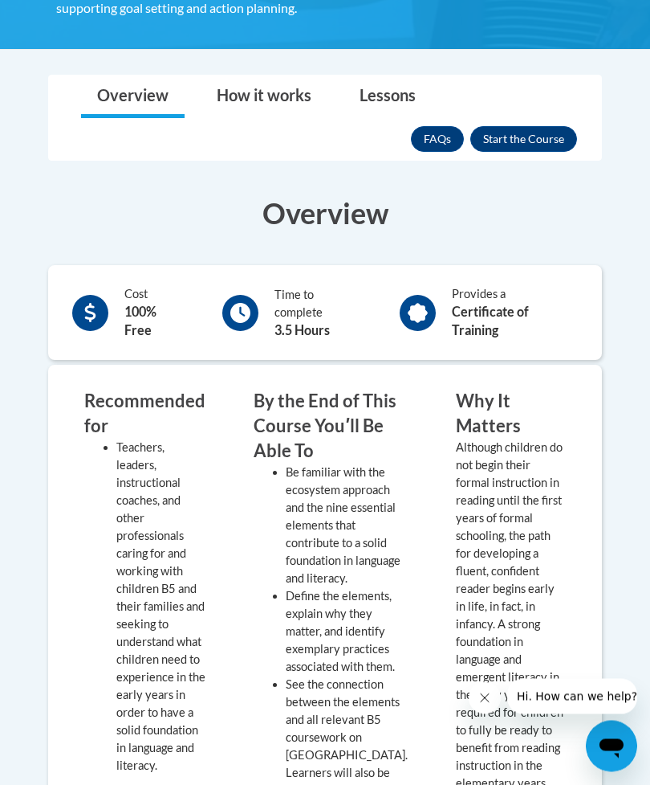
scroll to position [540, 0]
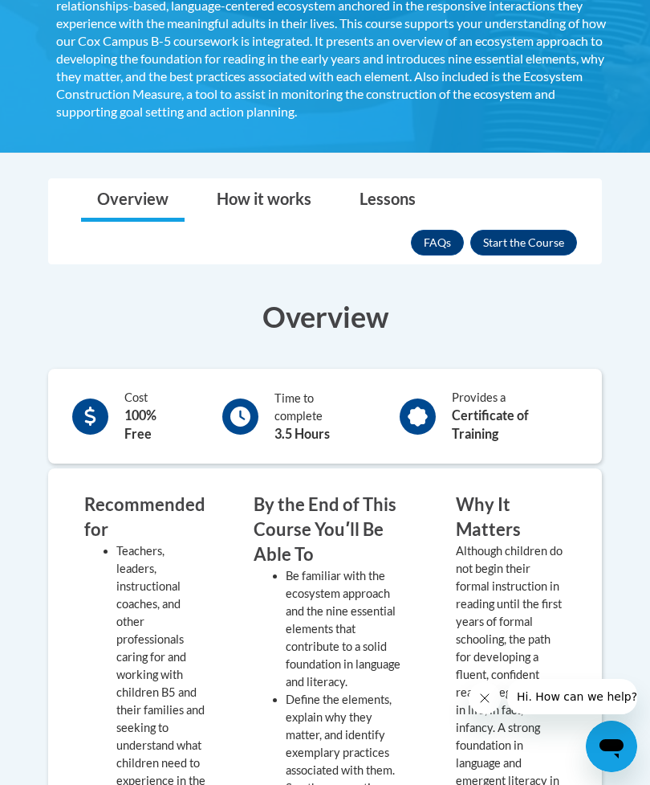
click at [521, 234] on button "Enroll" at bounding box center [524, 243] width 107 height 26
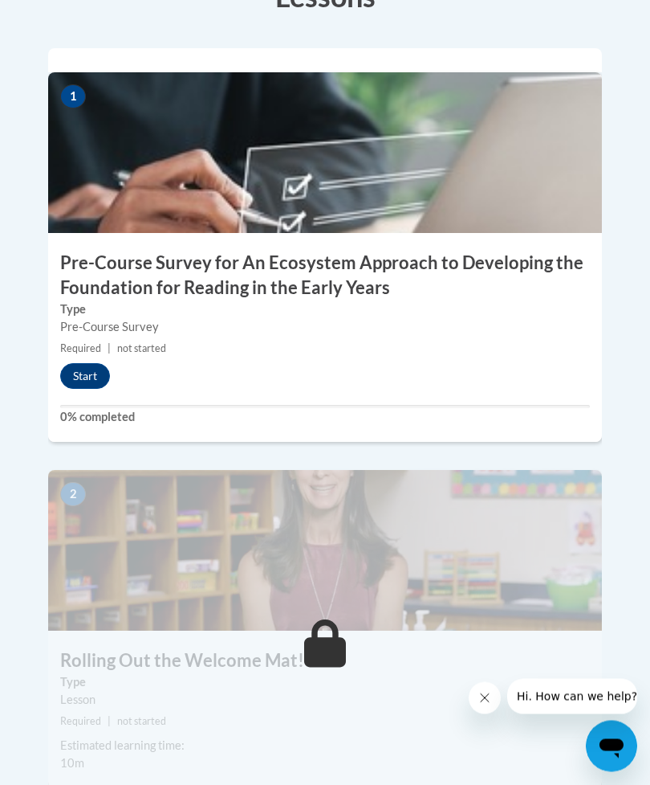
click at [105, 364] on button "Start" at bounding box center [85, 377] width 50 height 26
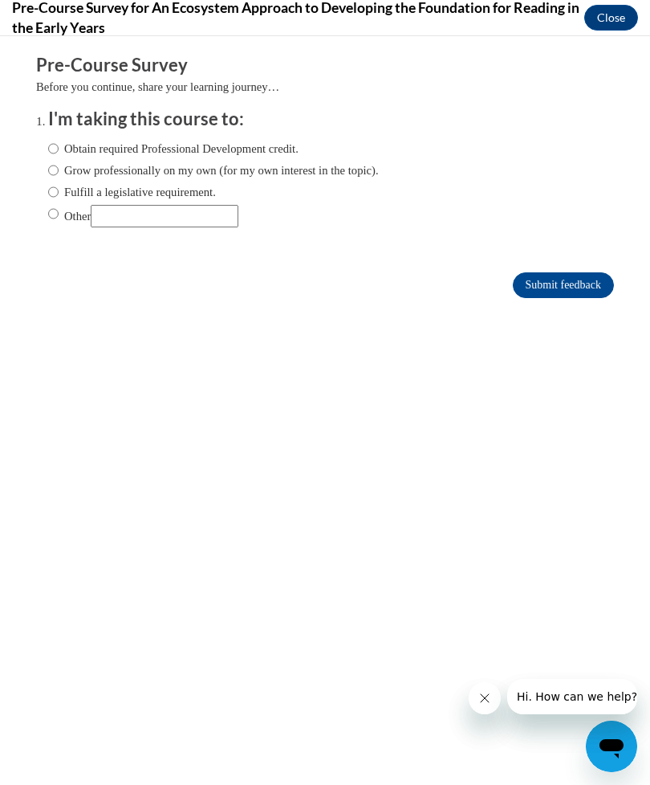
click at [281, 161] on label "Grow professionally on my own (for my own interest in the topic)." at bounding box center [213, 170] width 331 height 18
click at [59, 161] on input "Grow professionally on my own (for my own interest in the topic)." at bounding box center [53, 170] width 10 height 18
radio input "true"
click at [605, 11] on button "Close" at bounding box center [612, 18] width 54 height 26
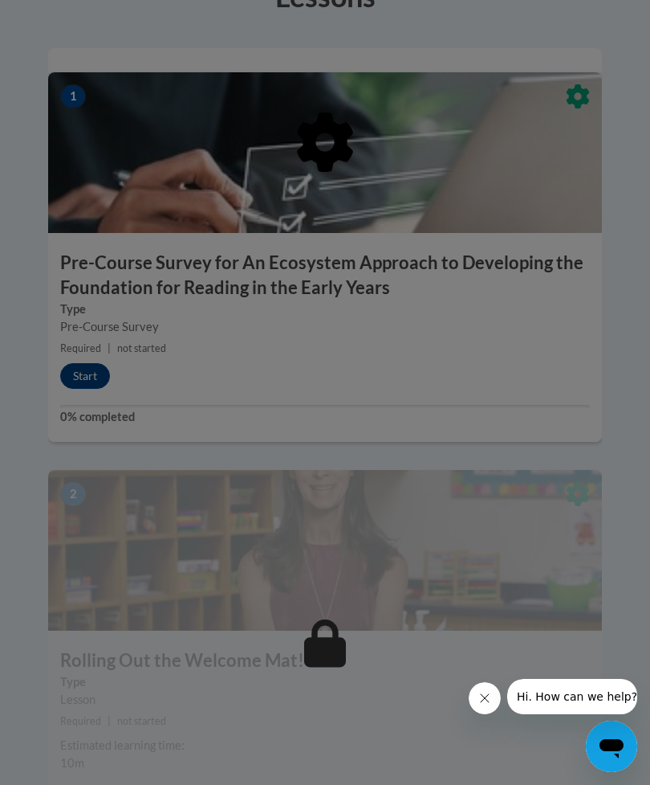
click at [120, 286] on div at bounding box center [325, 224] width 554 height 305
click at [475, 389] on div at bounding box center [325, 392] width 650 height 785
click at [487, 687] on button "Close message from company" at bounding box center [485, 698] width 32 height 32
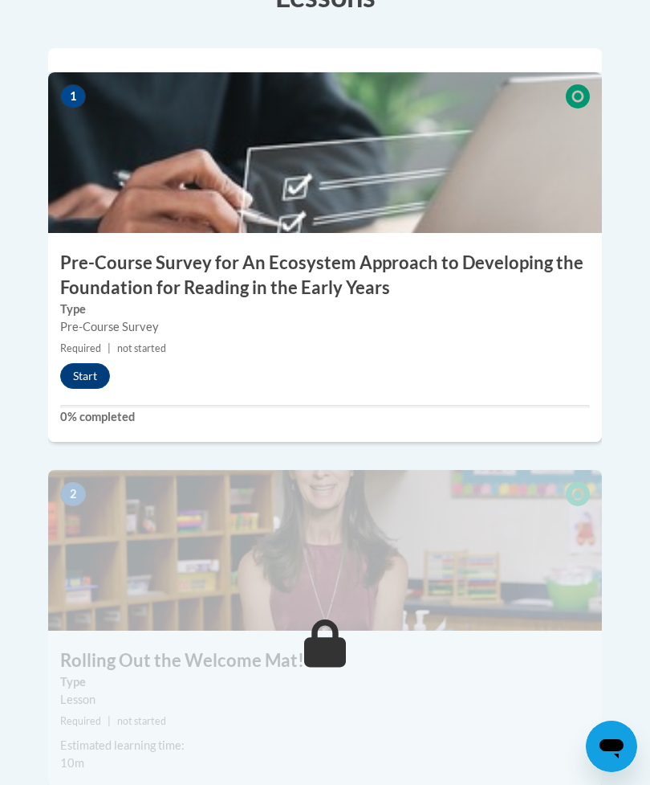
click at [83, 363] on button "Start" at bounding box center [85, 376] width 50 height 26
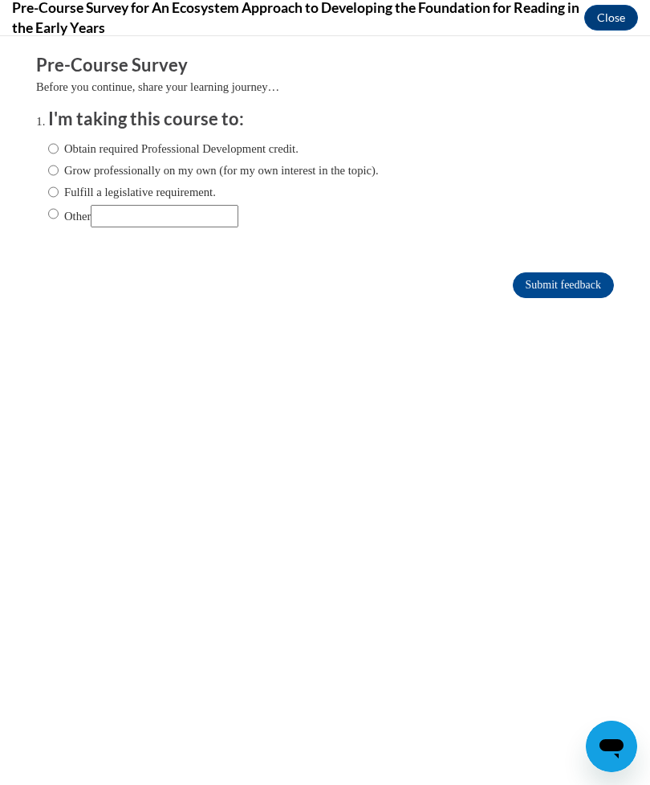
click at [247, 147] on label "Obtain required Professional Development credit." at bounding box center [173, 149] width 251 height 18
click at [59, 147] on input "Obtain required Professional Development credit." at bounding box center [53, 149] width 10 height 18
radio input "true"
click at [578, 287] on input "Submit feedback" at bounding box center [563, 285] width 101 height 26
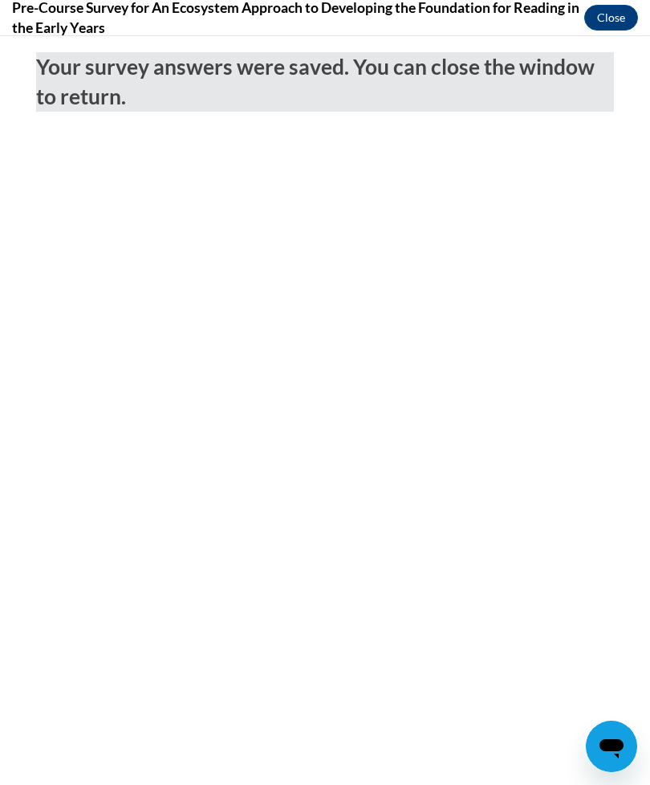
click at [616, 135] on div "Your survey answers were saved. You can close the window to return." at bounding box center [325, 126] width 602 height 180
click at [601, 14] on button "Close" at bounding box center [612, 18] width 54 height 26
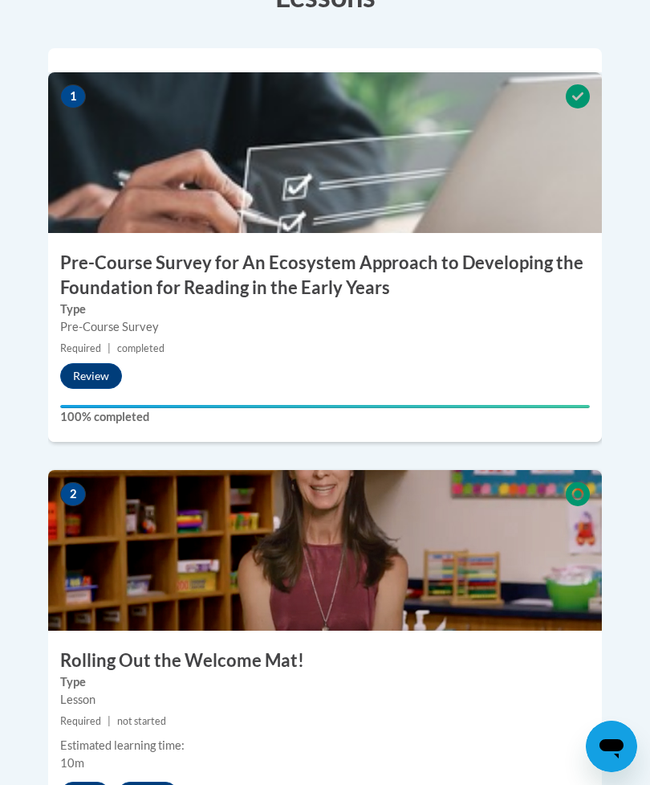
click at [96, 363] on button "Review" at bounding box center [91, 376] width 62 height 26
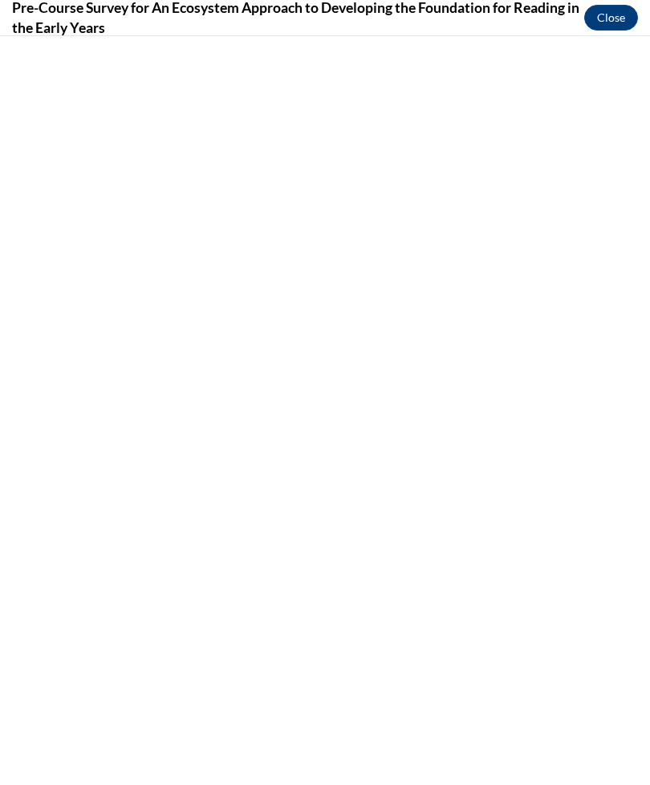
click at [612, 11] on button "Close" at bounding box center [612, 18] width 54 height 26
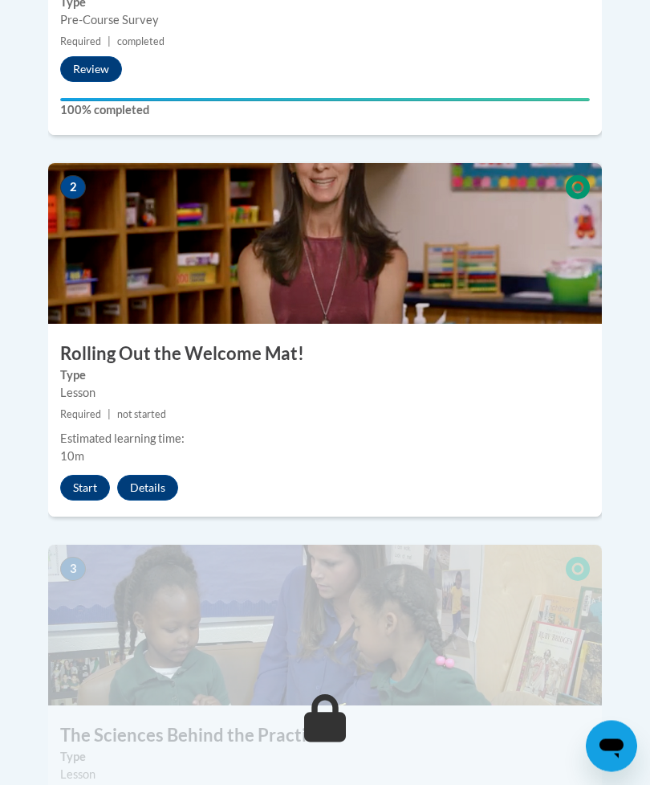
scroll to position [1038, 0]
click at [93, 475] on button "Start" at bounding box center [85, 488] width 50 height 26
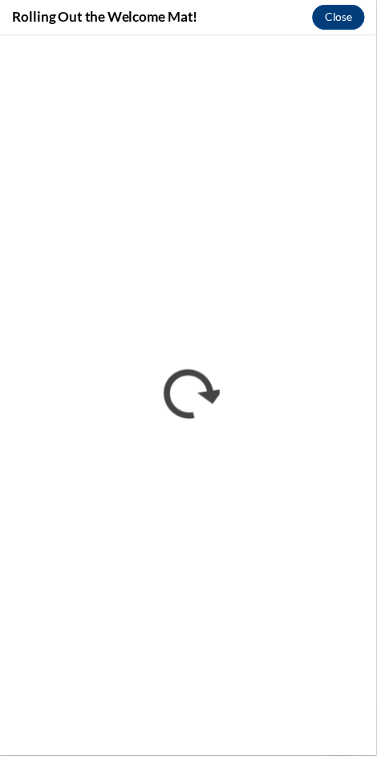
scroll to position [1070, 0]
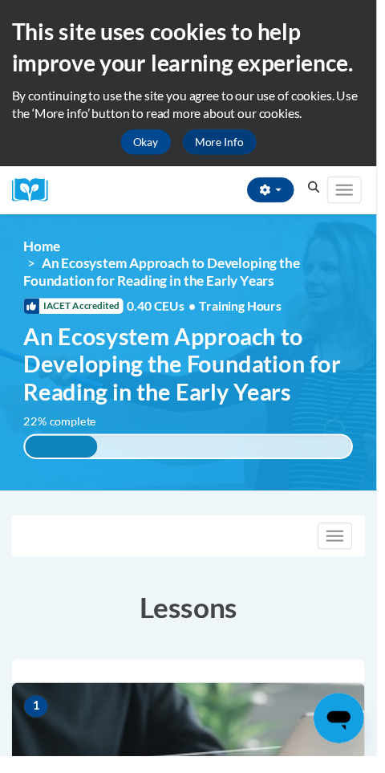
click at [348, 194] on span "Main menu" at bounding box center [353, 195] width 18 height 2
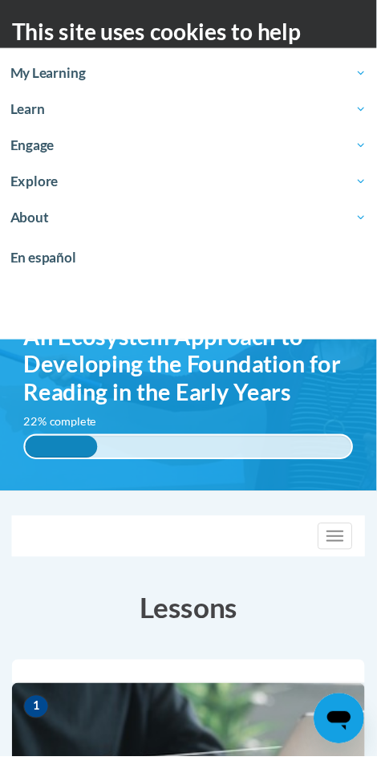
click at [341, 413] on span "An Ecosystem Approach to Developing the Foundation for Reading in the Early Yea…" at bounding box center [192, 372] width 337 height 85
click at [343, 543] on span "button" at bounding box center [343, 544] width 18 height 2
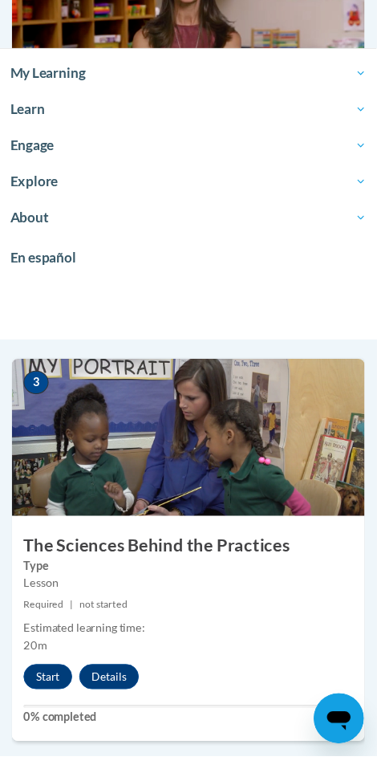
scroll to position [1355, 0]
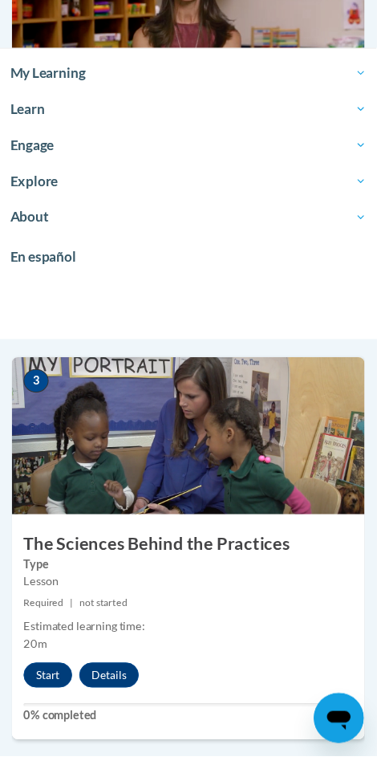
click at [37, 678] on button "Start" at bounding box center [49, 691] width 50 height 26
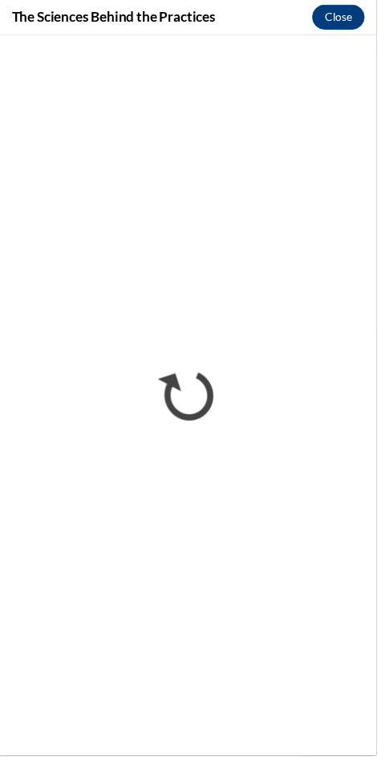
scroll to position [0, 0]
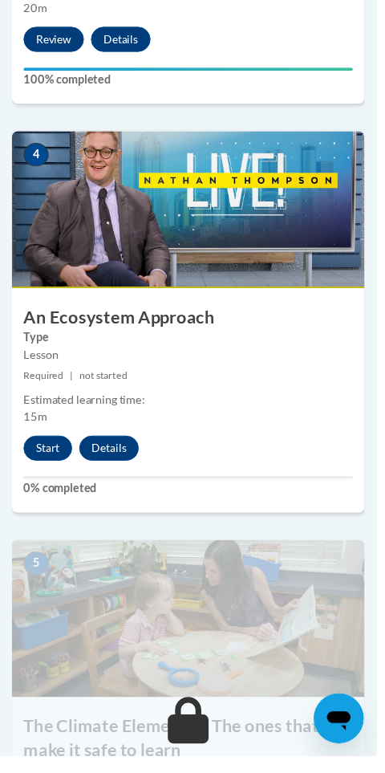
scroll to position [1823, 0]
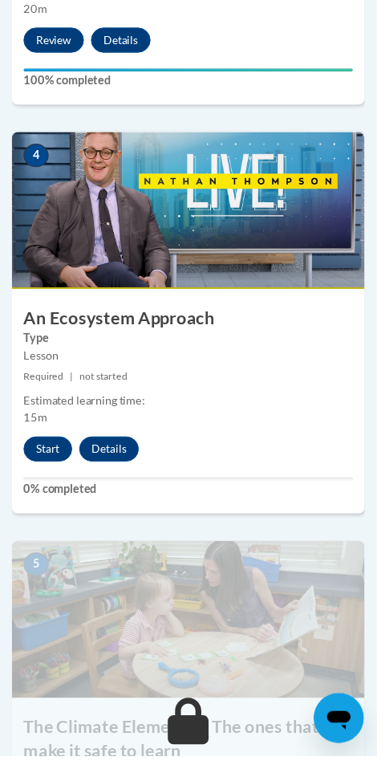
click at [44, 456] on button "Start" at bounding box center [49, 459] width 50 height 26
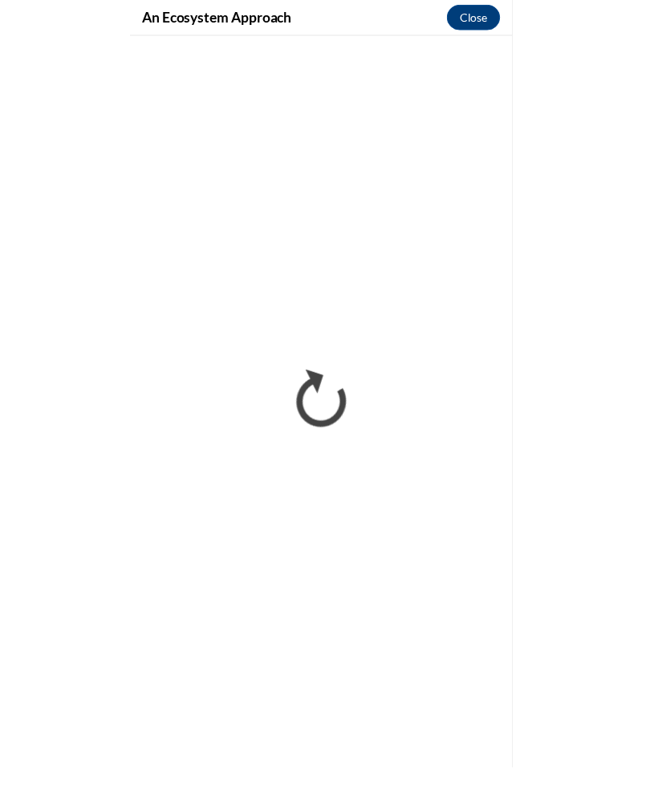
scroll to position [1856, 0]
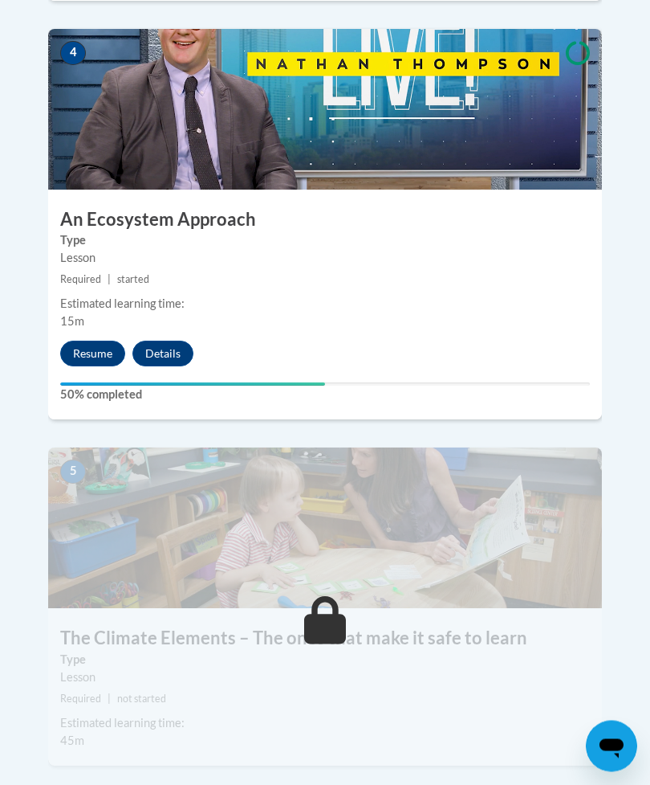
click at [97, 341] on button "Resume" at bounding box center [92, 354] width 65 height 26
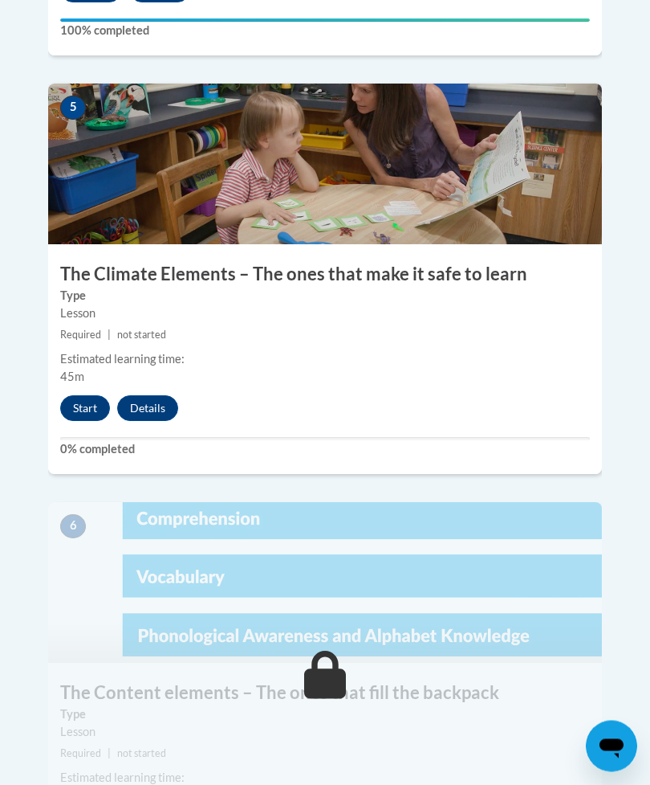
click at [81, 396] on button "Start" at bounding box center [85, 409] width 50 height 26
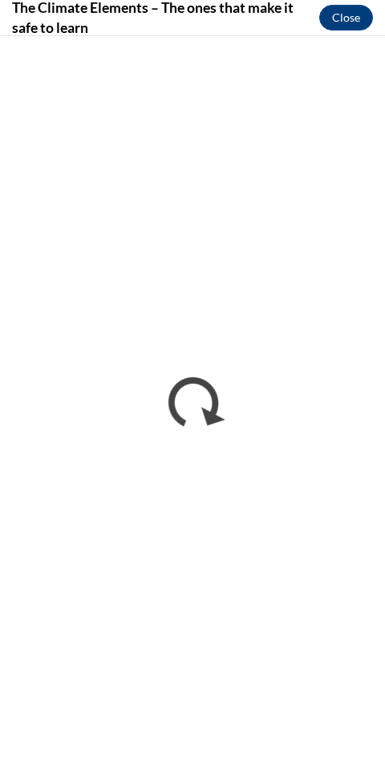
scroll to position [2294, 0]
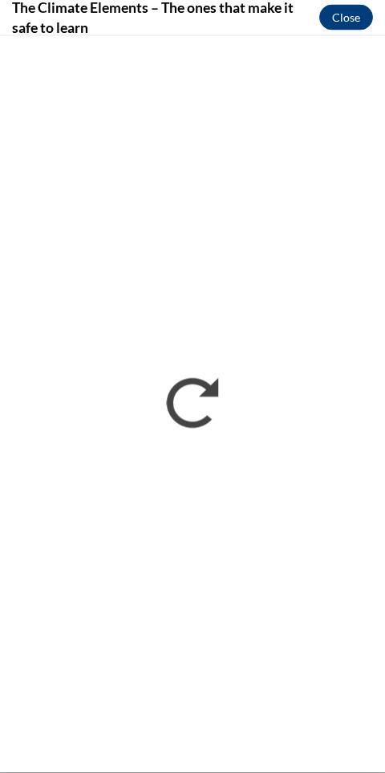
click at [347, 23] on button "Close" at bounding box center [347, 18] width 54 height 26
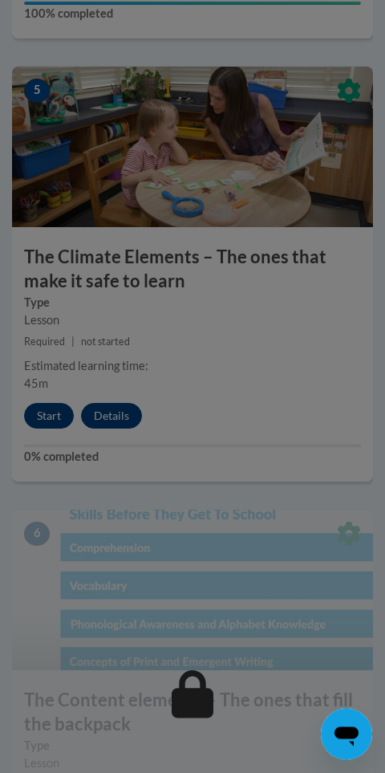
scroll to position [2328, 0]
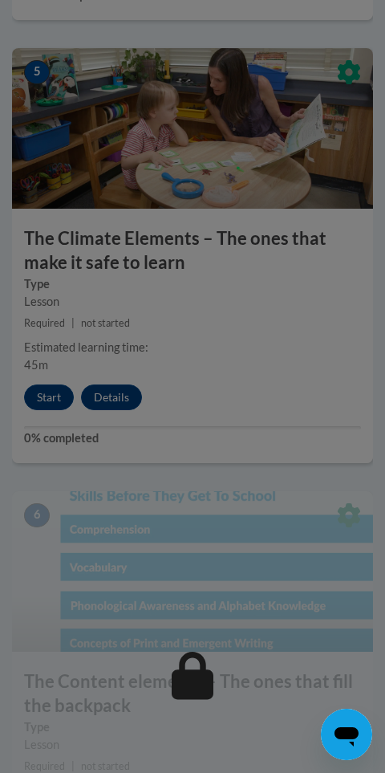
click at [284, 304] on div at bounding box center [192, 386] width 385 height 773
click at [289, 470] on div at bounding box center [192, 386] width 385 height 773
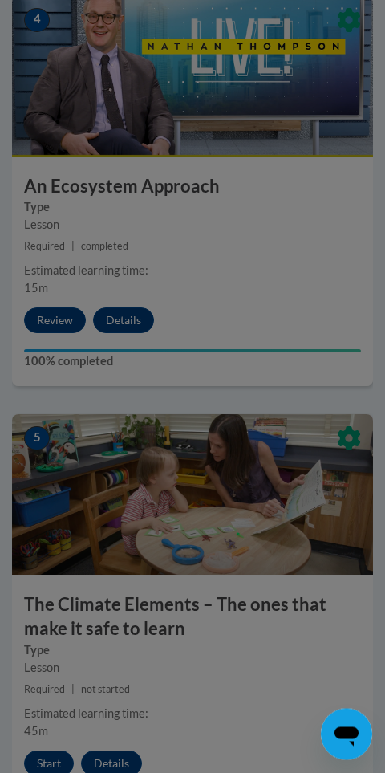
scroll to position [1906, 0]
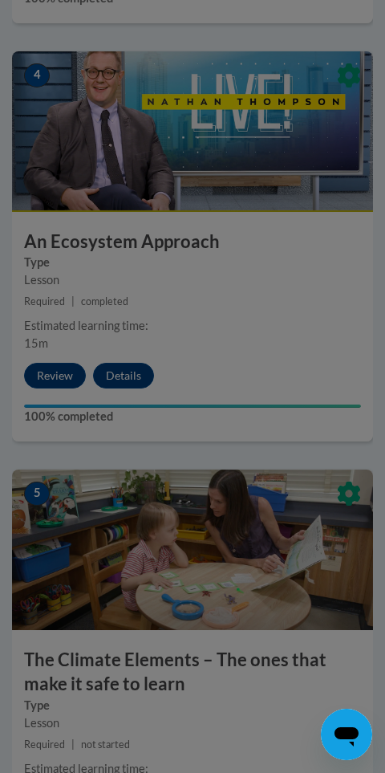
click at [300, 373] on div at bounding box center [192, 386] width 385 height 773
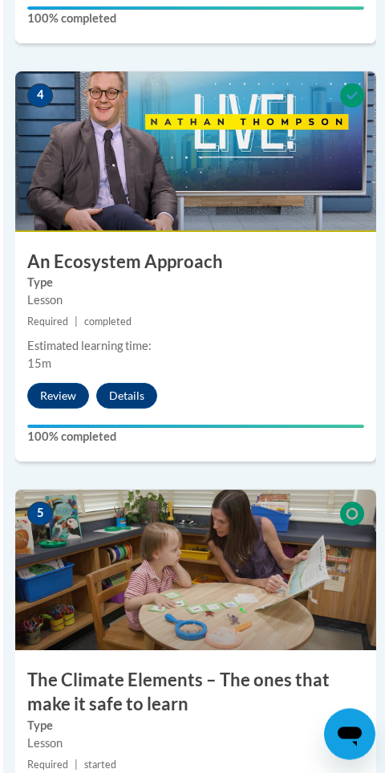
scroll to position [1859, 0]
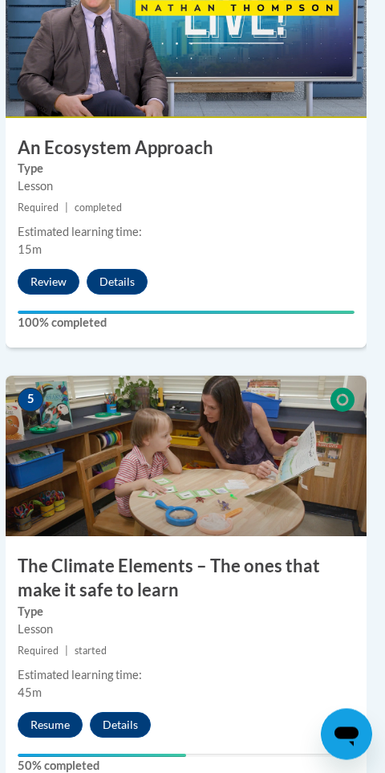
click at [43, 714] on button "Resume" at bounding box center [50, 726] width 65 height 26
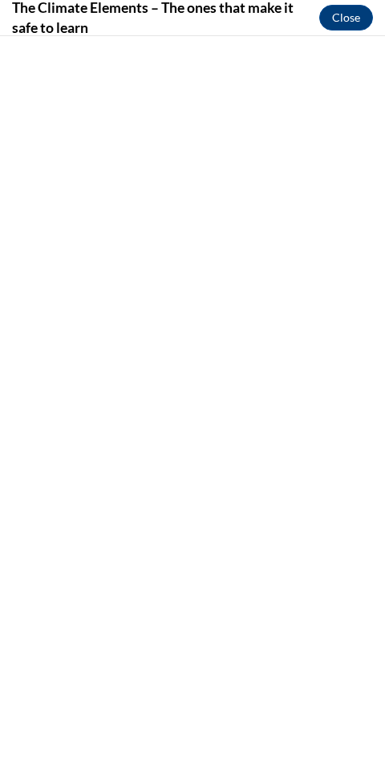
click at [339, 10] on button "Close" at bounding box center [347, 18] width 54 height 26
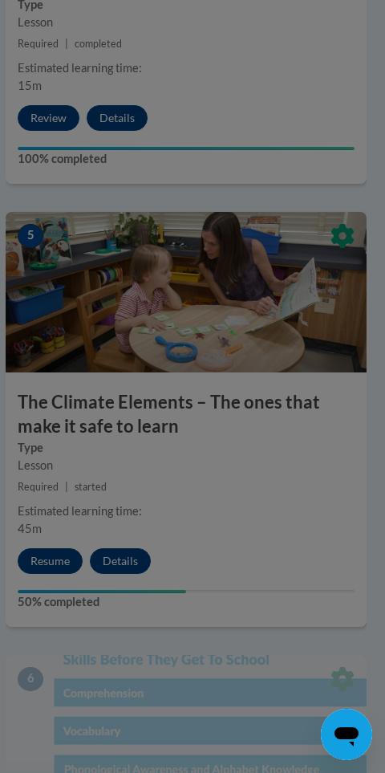
scroll to position [2163, 6]
click at [266, 356] on div at bounding box center [192, 386] width 385 height 773
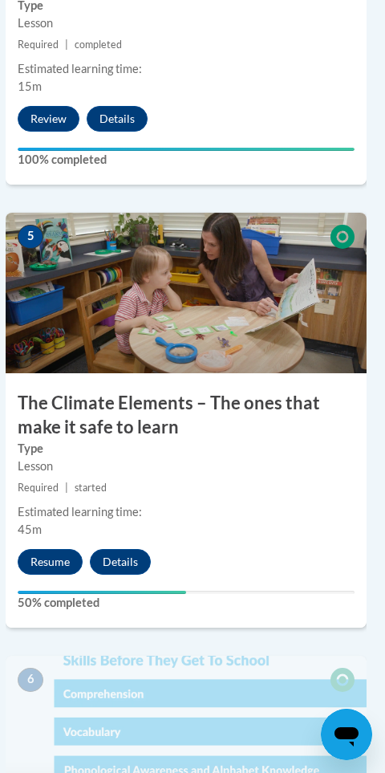
click at [252, 327] on img at bounding box center [186, 293] width 361 height 161
click at [46, 549] on button "Resume" at bounding box center [50, 562] width 65 height 26
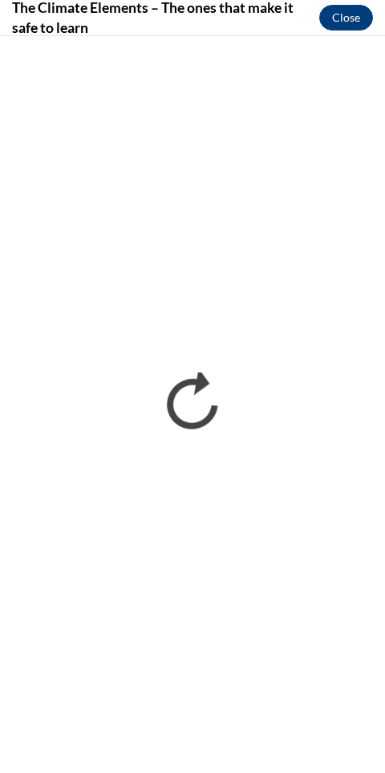
scroll to position [0, 0]
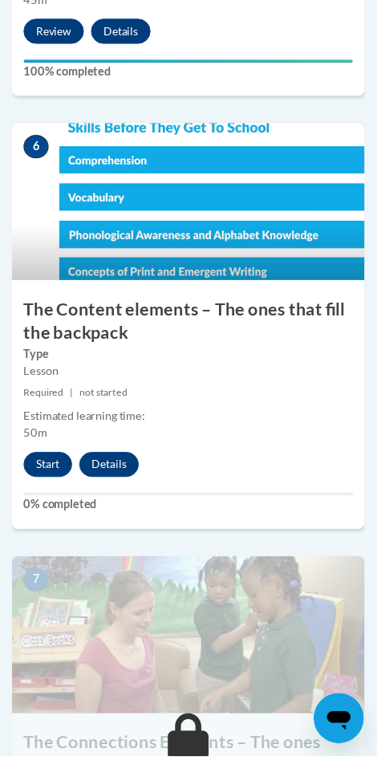
click at [49, 463] on button "Start" at bounding box center [49, 476] width 50 height 26
